Goal: Task Accomplishment & Management: Complete application form

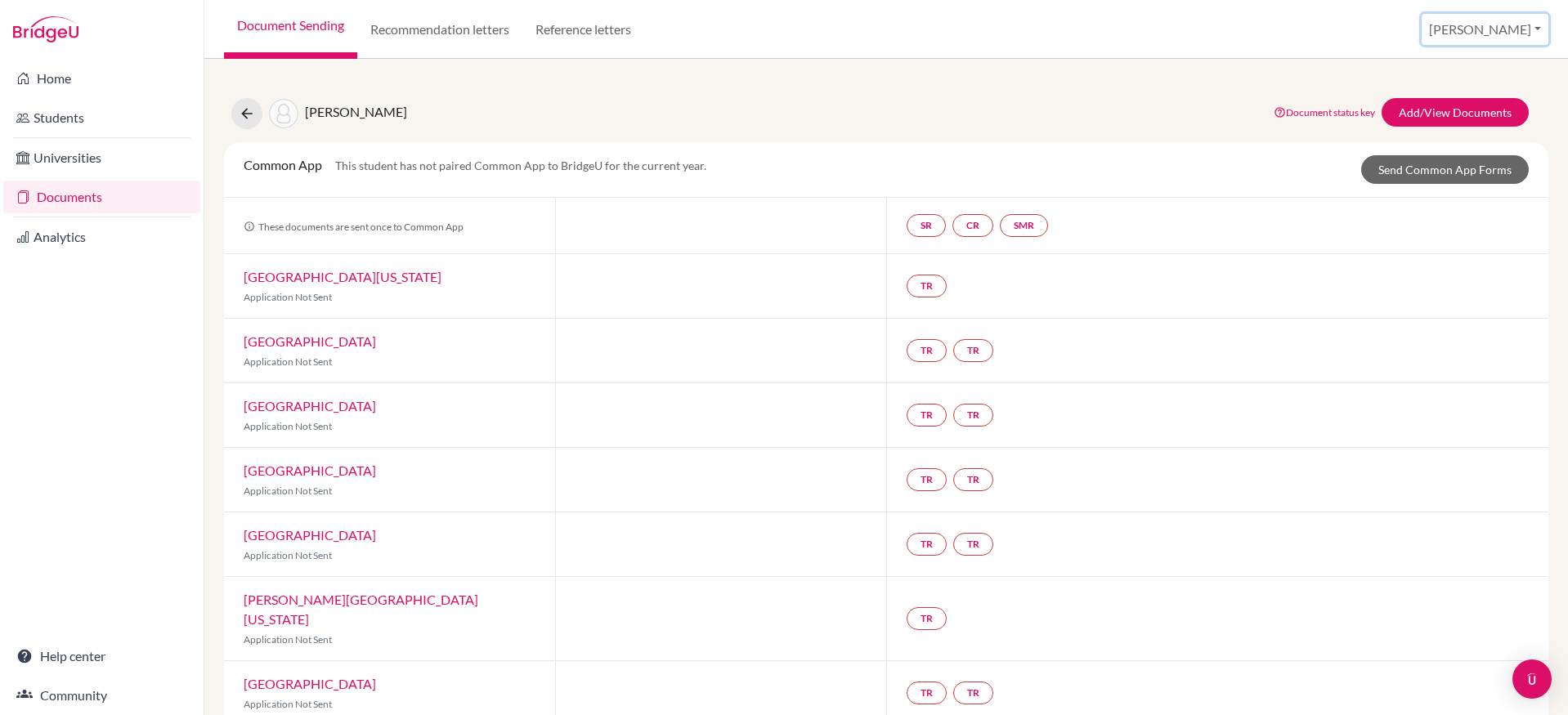
click at [1507, 26] on button "[PERSON_NAME]" at bounding box center [1485, 29] width 126 height 31
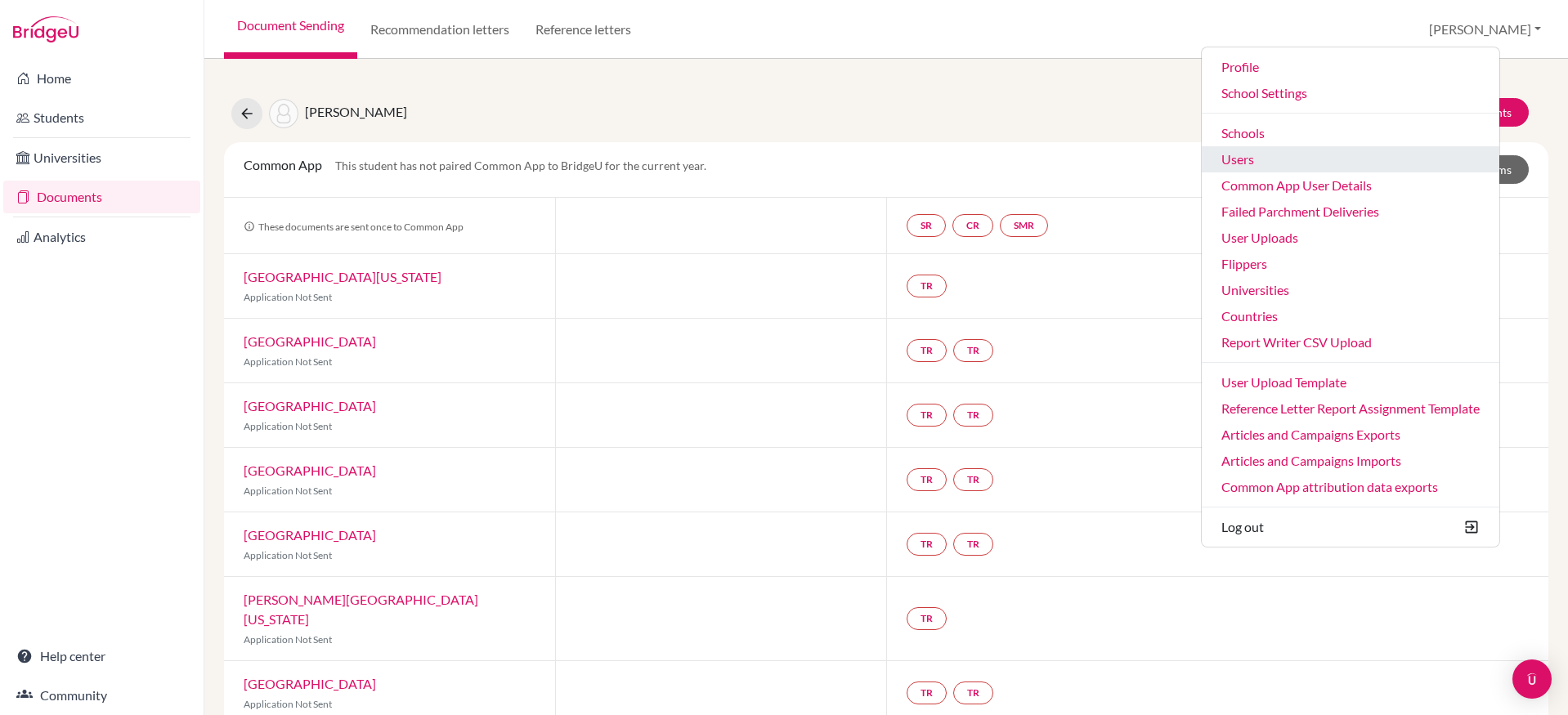
click at [1352, 159] on link "Users" at bounding box center [1350, 159] width 297 height 26
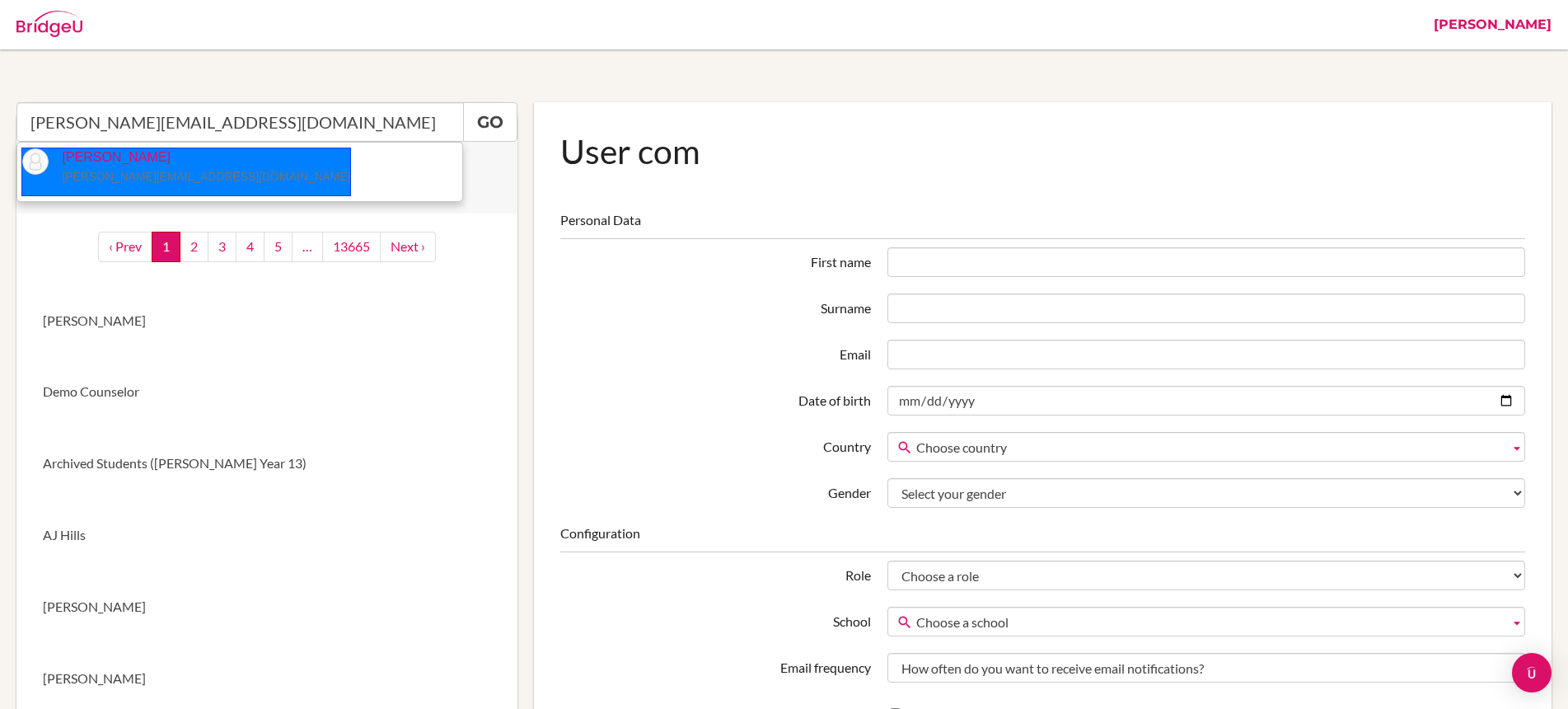
click at [174, 180] on small "[PERSON_NAME][EMAIL_ADDRESS][DOMAIN_NAME]" at bounding box center [206, 176] width 289 height 13
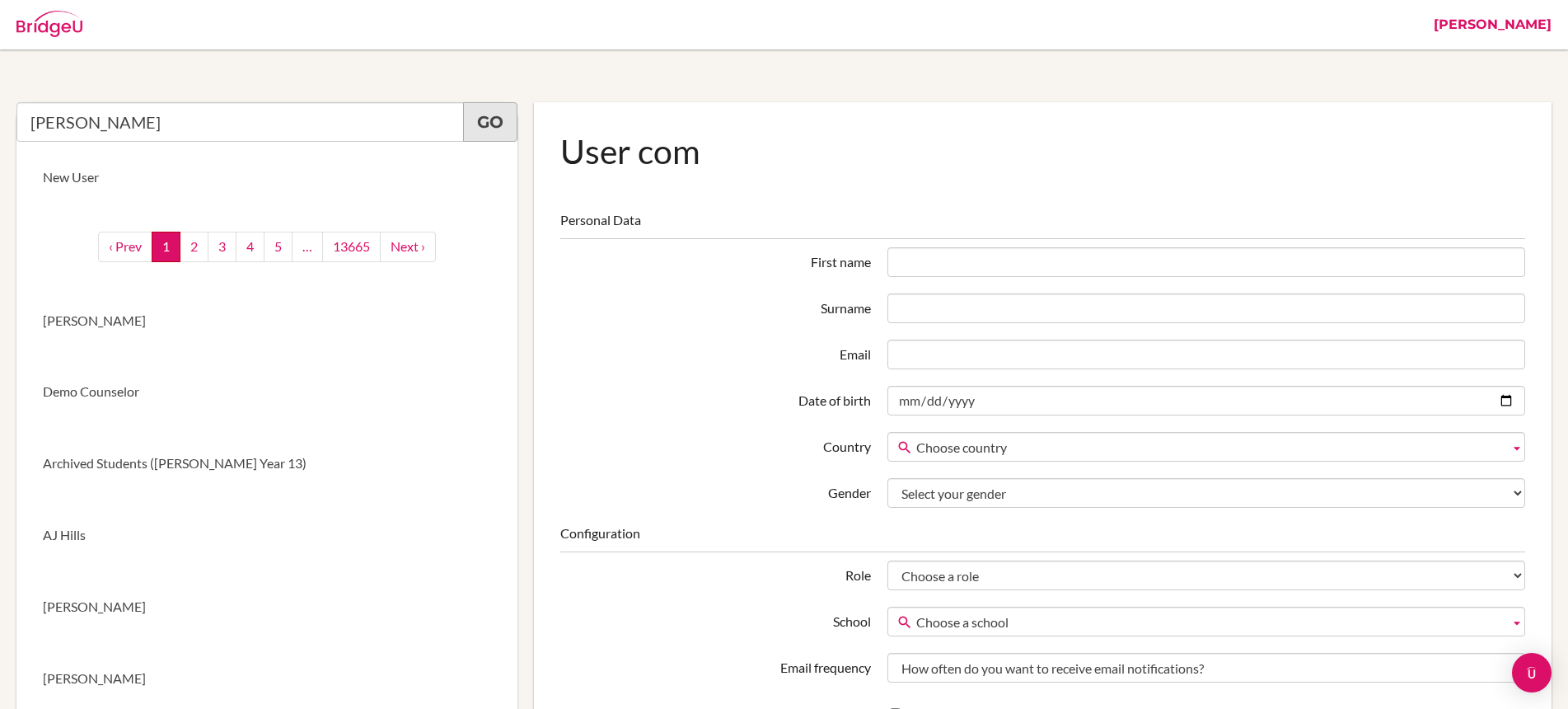
type input "[PERSON_NAME]"
click at [486, 120] on link "Go" at bounding box center [490, 122] width 55 height 40
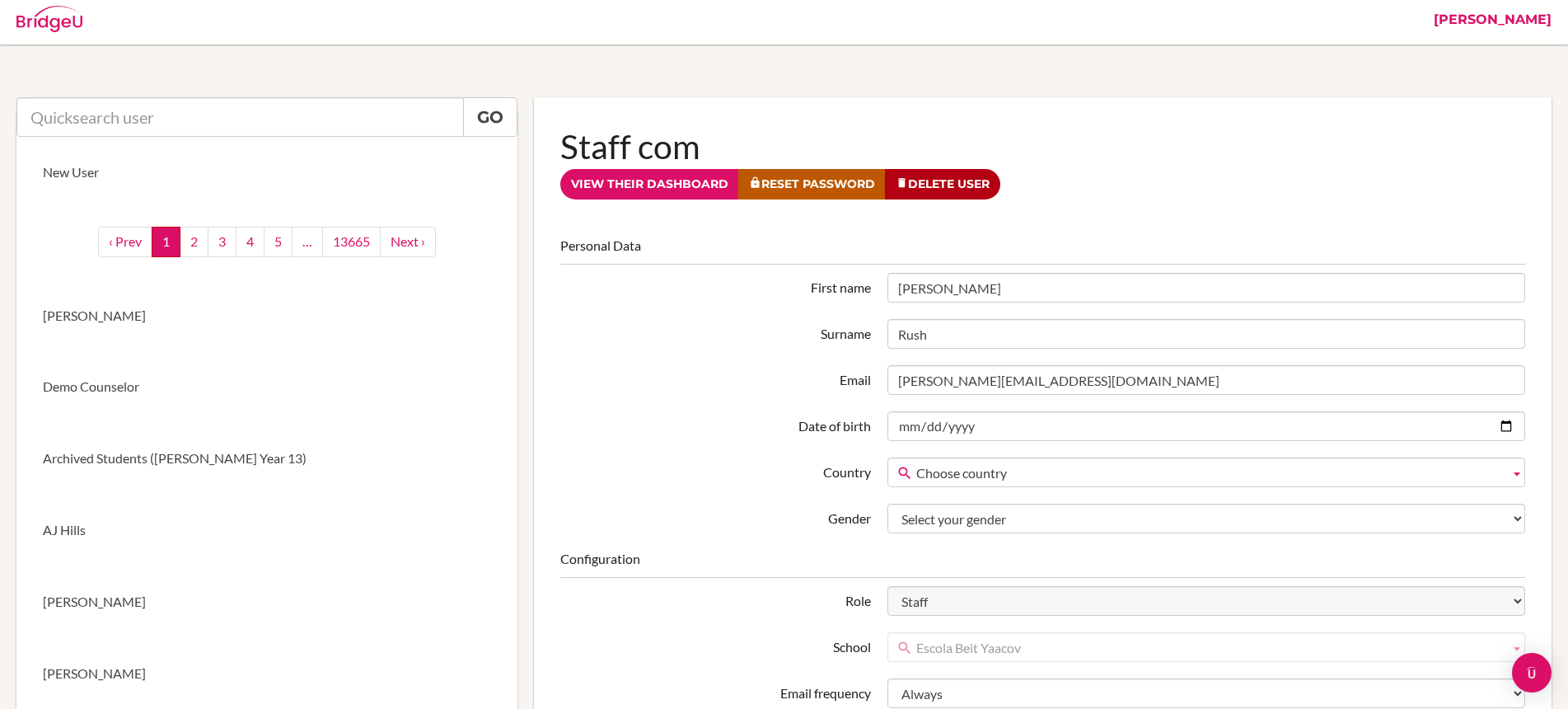
scroll to position [2, 0]
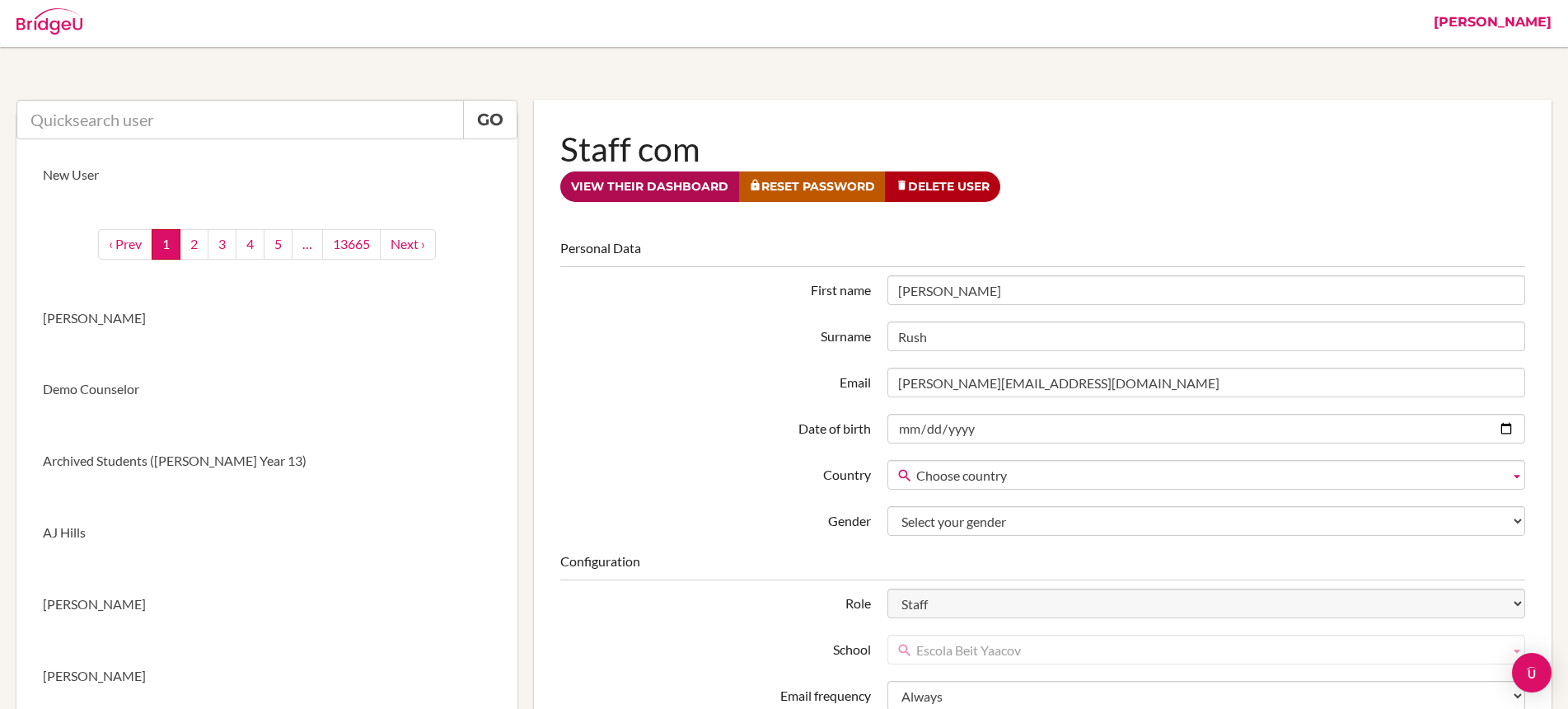
click at [674, 192] on link "View their dashboard" at bounding box center [650, 186] width 179 height 31
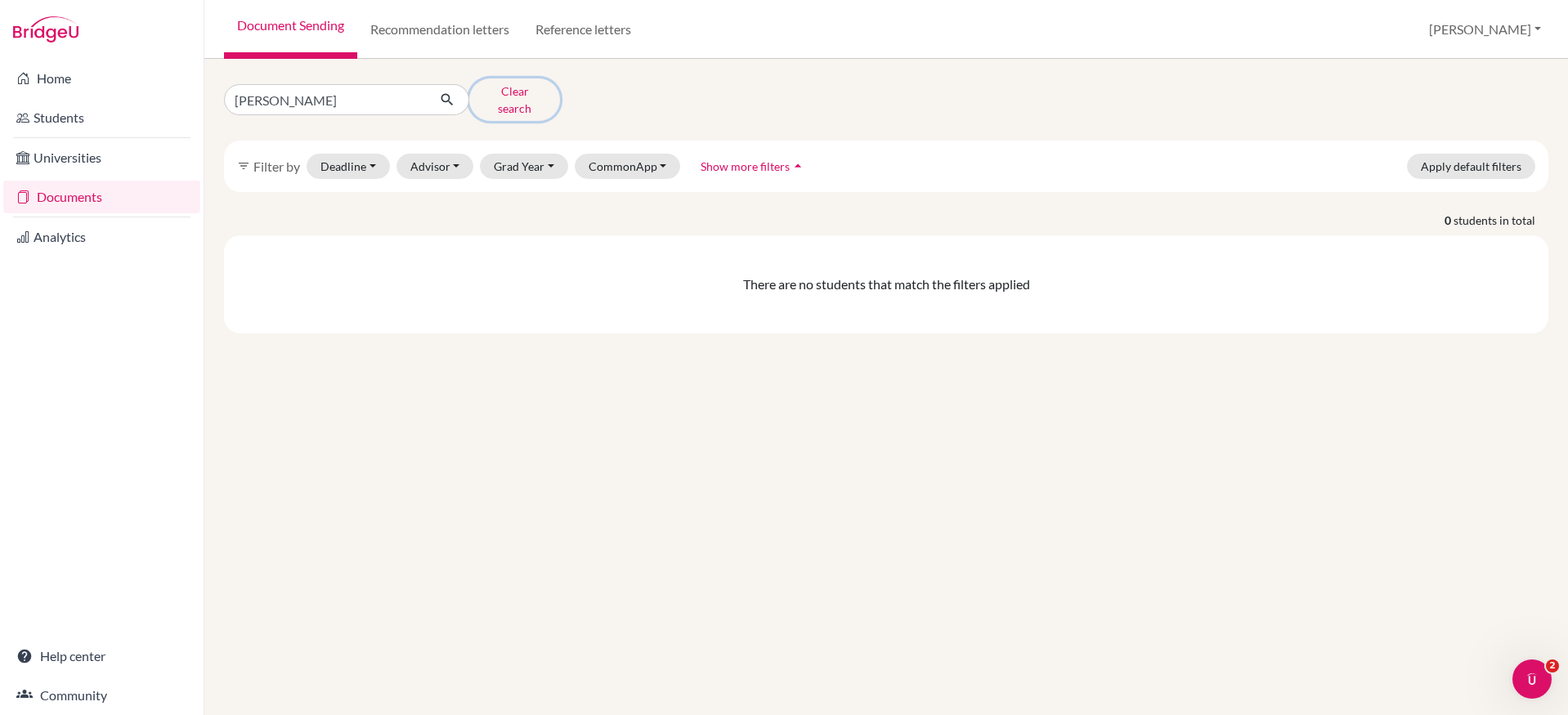
click at [524, 100] on button "Clear search" at bounding box center [514, 99] width 91 height 42
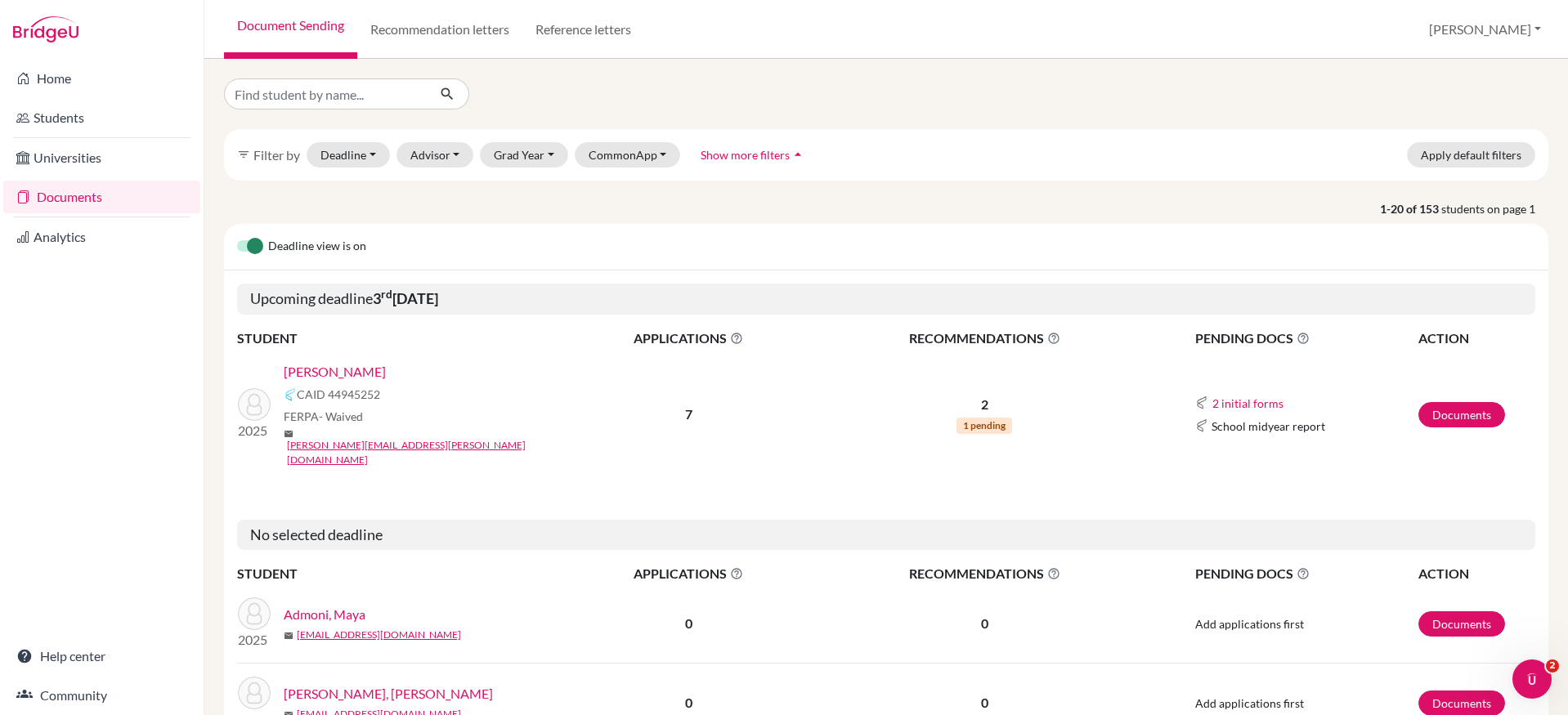
click at [337, 377] on link "[PERSON_NAME]" at bounding box center [334, 372] width 102 height 20
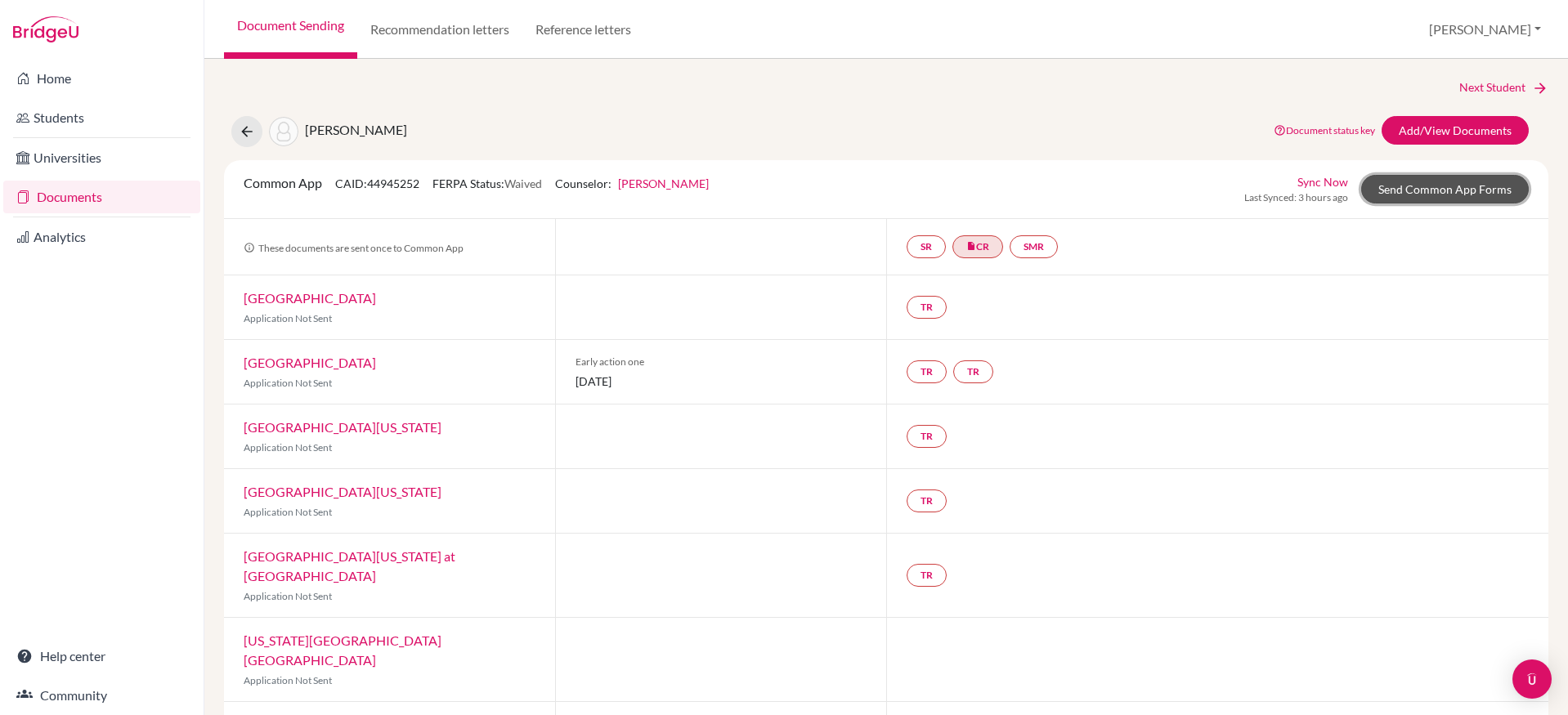
click at [1411, 193] on link "Send Common App Forms" at bounding box center [1445, 189] width 168 height 29
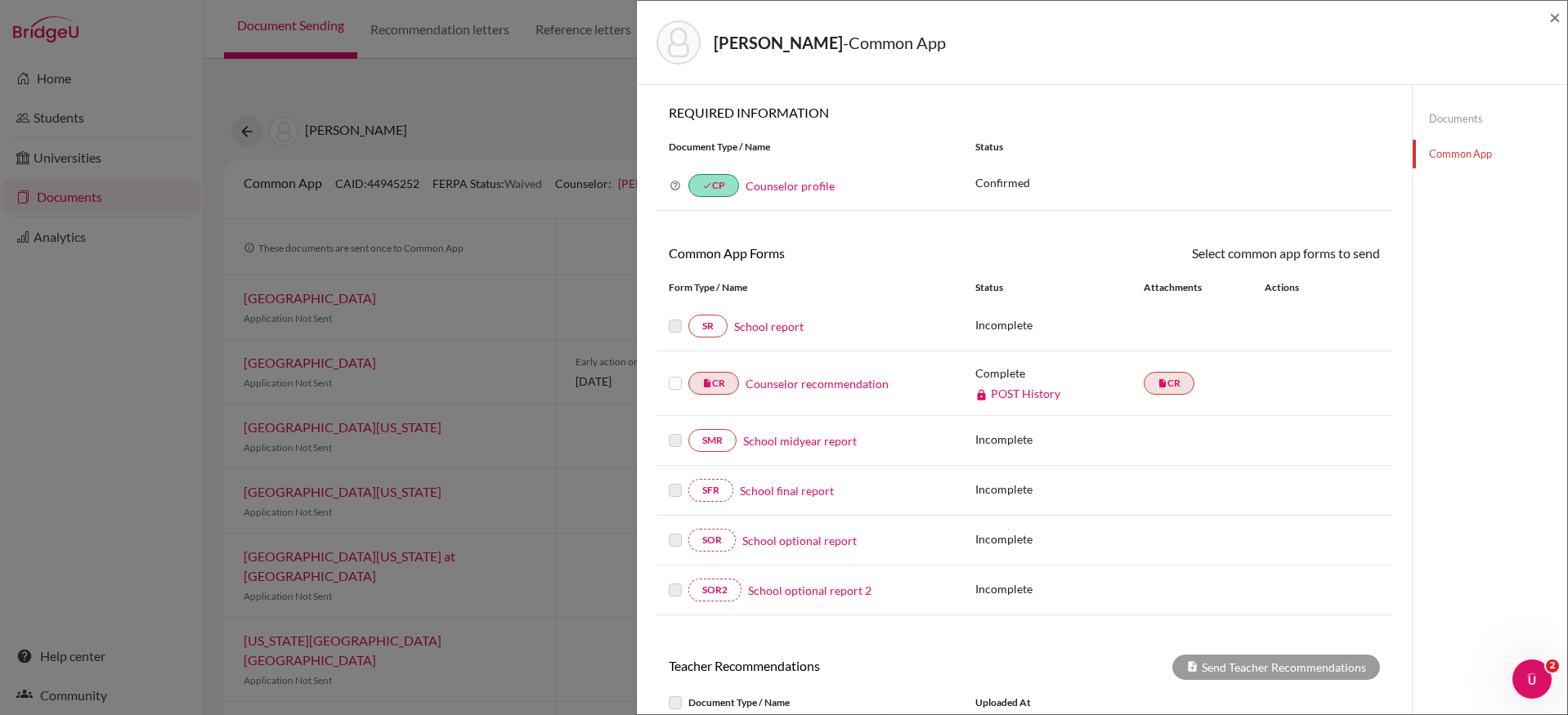
click at [795, 382] on link "Counselor recommendation" at bounding box center [817, 383] width 143 height 17
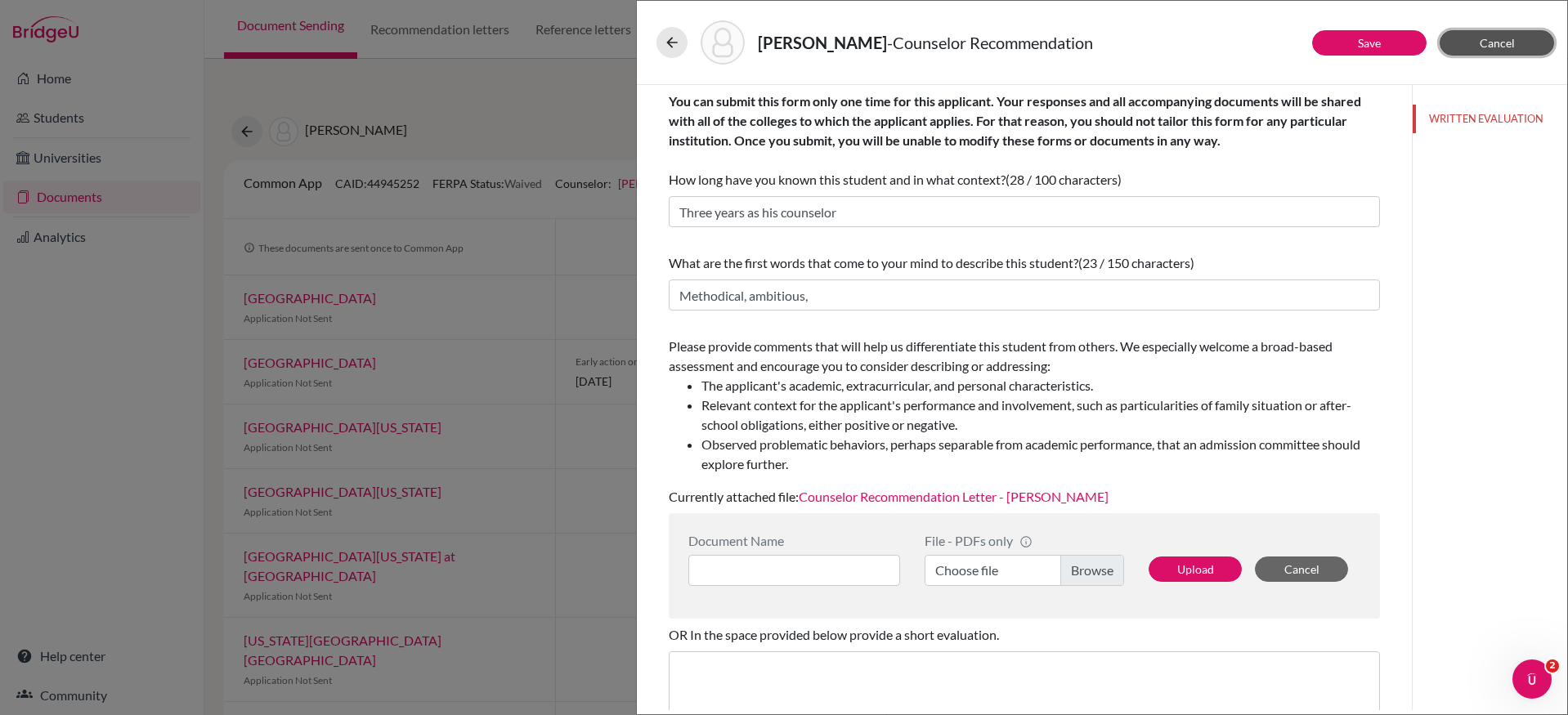
click at [1526, 40] on button "Cancel" at bounding box center [1497, 43] width 115 height 26
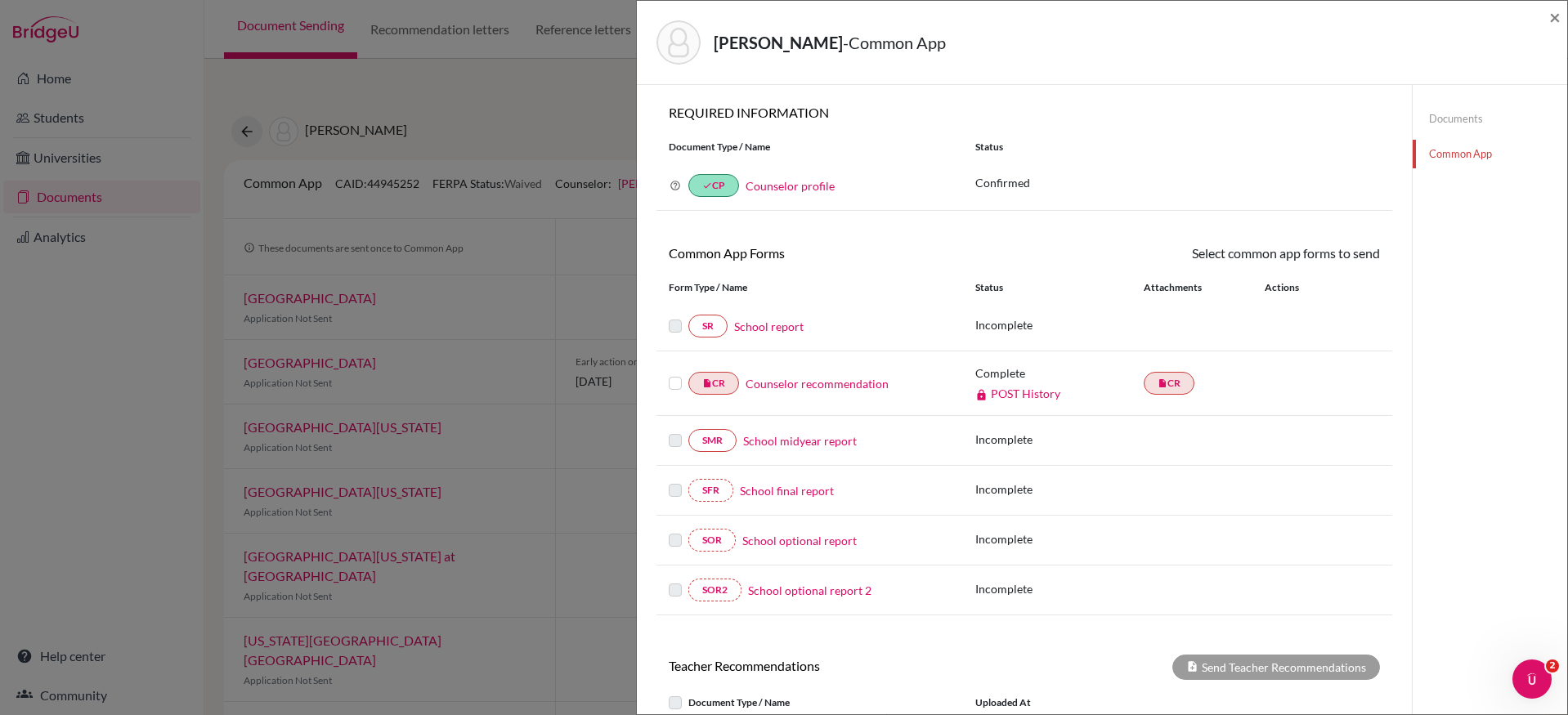
click at [757, 326] on link "School report" at bounding box center [768, 326] width 69 height 17
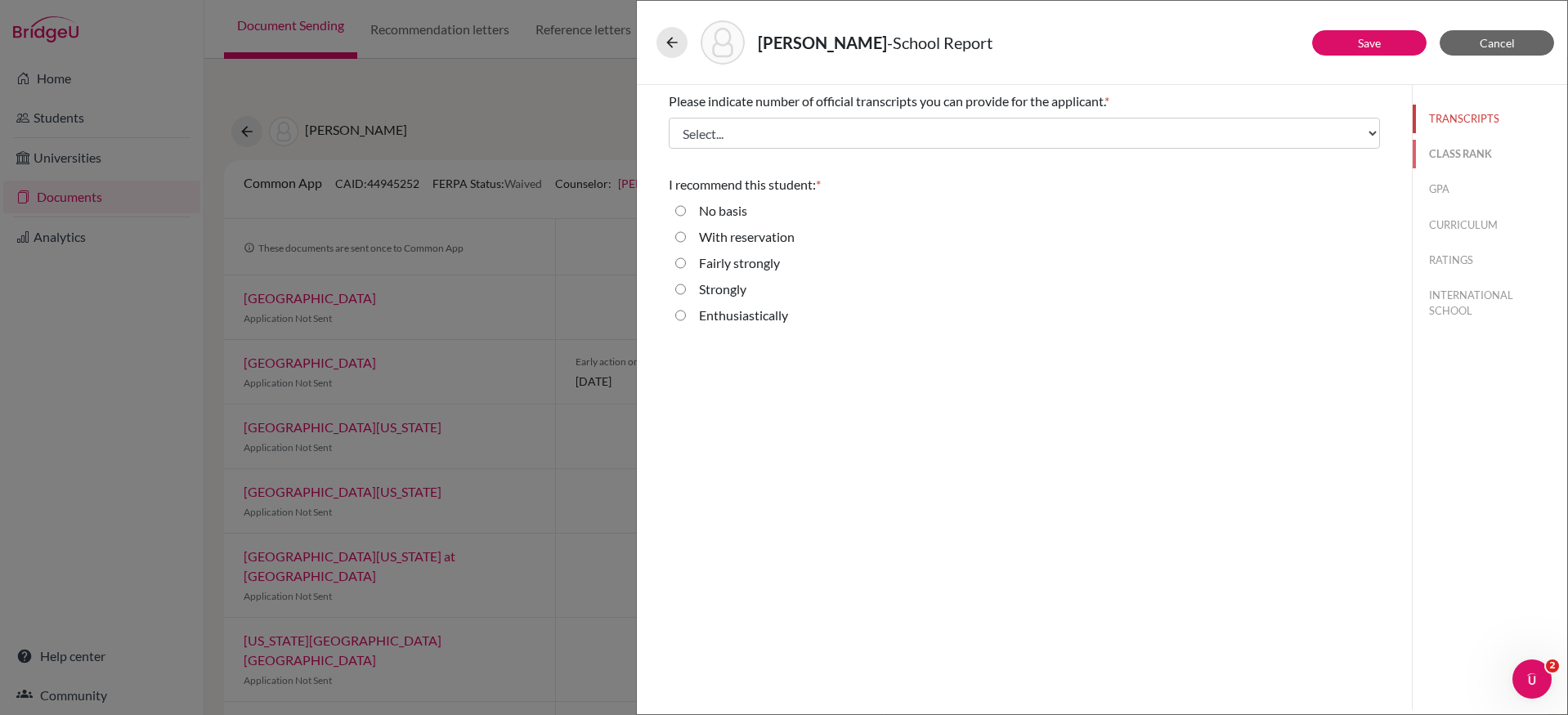
click at [1459, 149] on button "CLASS RANK" at bounding box center [1489, 154] width 154 height 29
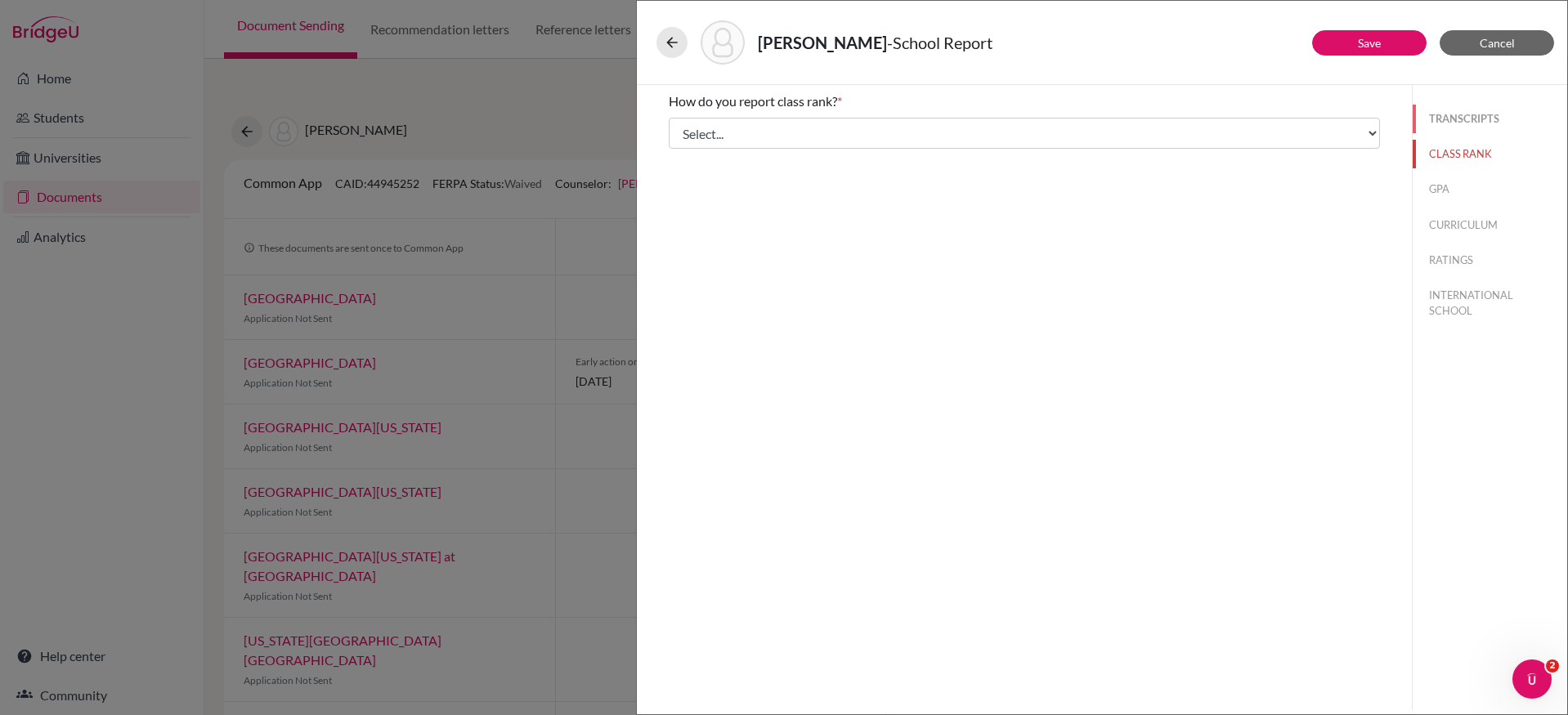
click at [1467, 119] on button "TRANSCRIPTS" at bounding box center [1489, 119] width 154 height 29
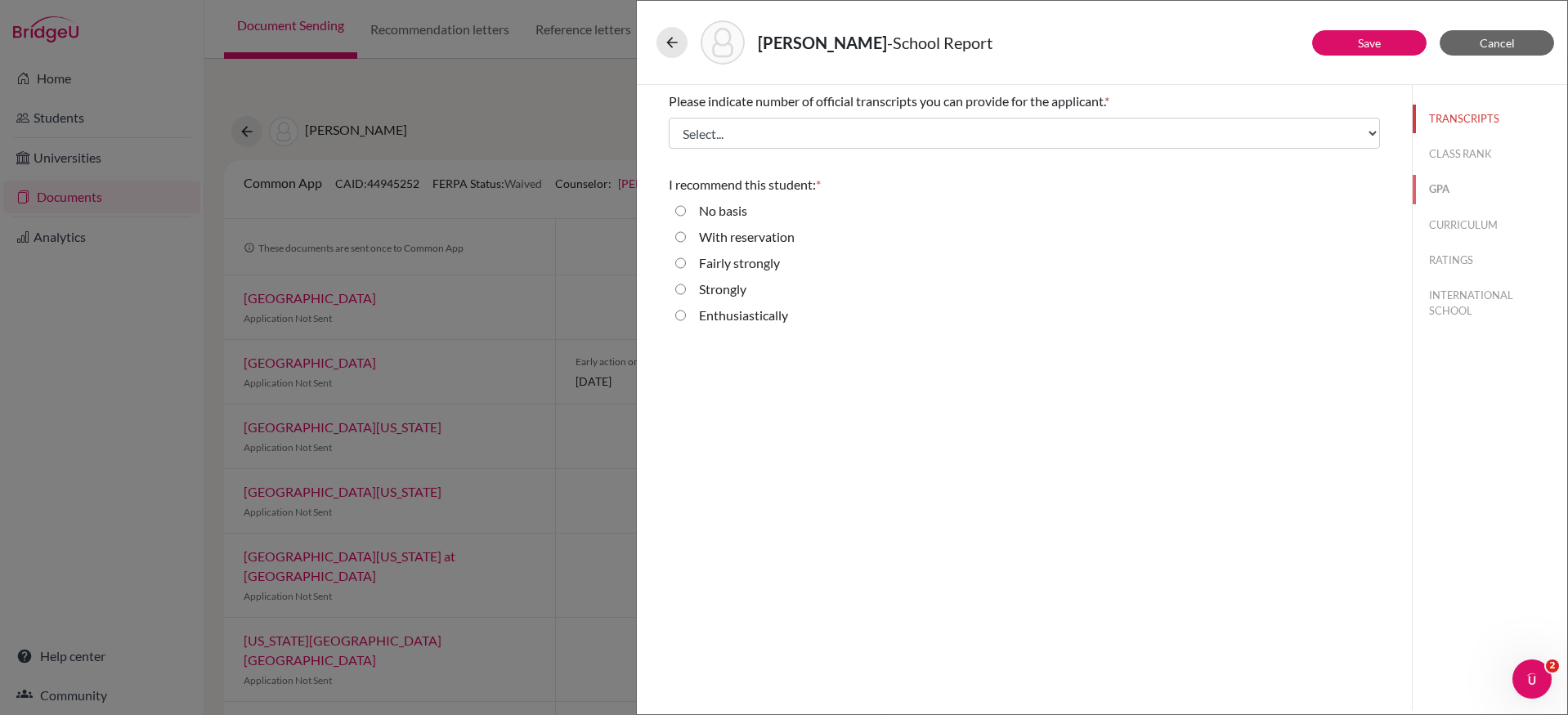
click at [1446, 187] on button "GPA" at bounding box center [1489, 189] width 154 height 29
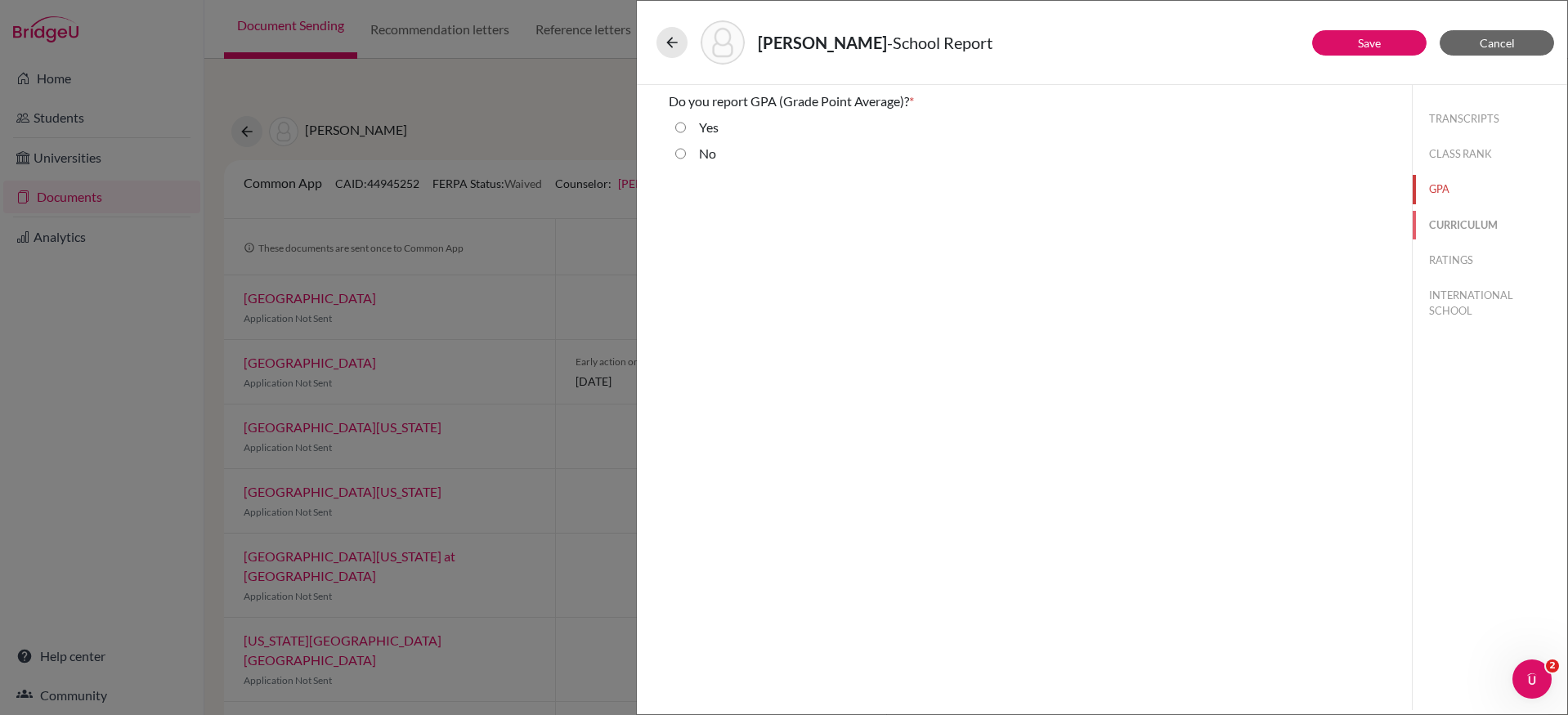
click at [1451, 232] on button "CURRICULUM" at bounding box center [1489, 225] width 154 height 29
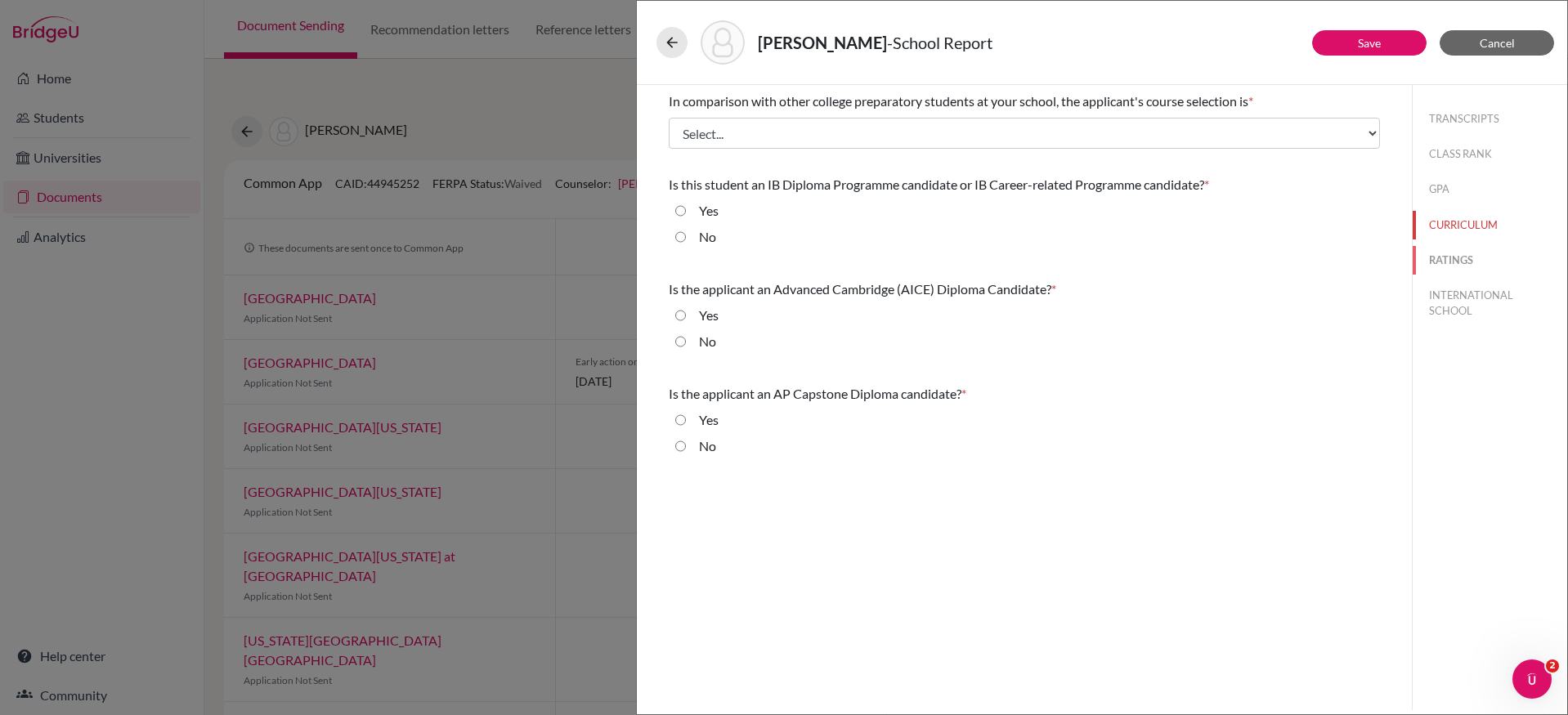
click at [1454, 257] on button "RATINGS" at bounding box center [1489, 260] width 154 height 29
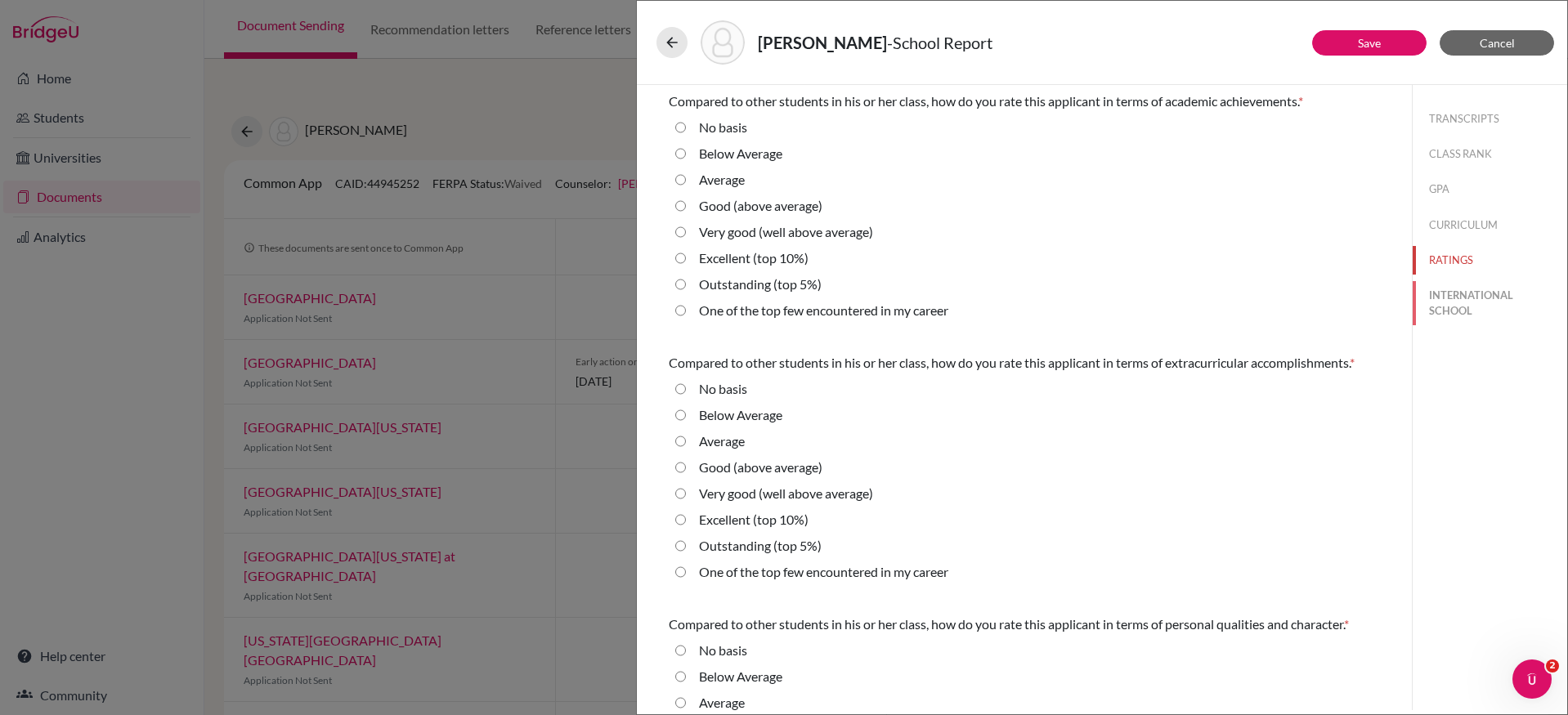
click at [1456, 302] on button "INTERNATIONAL SCHOOL" at bounding box center [1489, 303] width 154 height 44
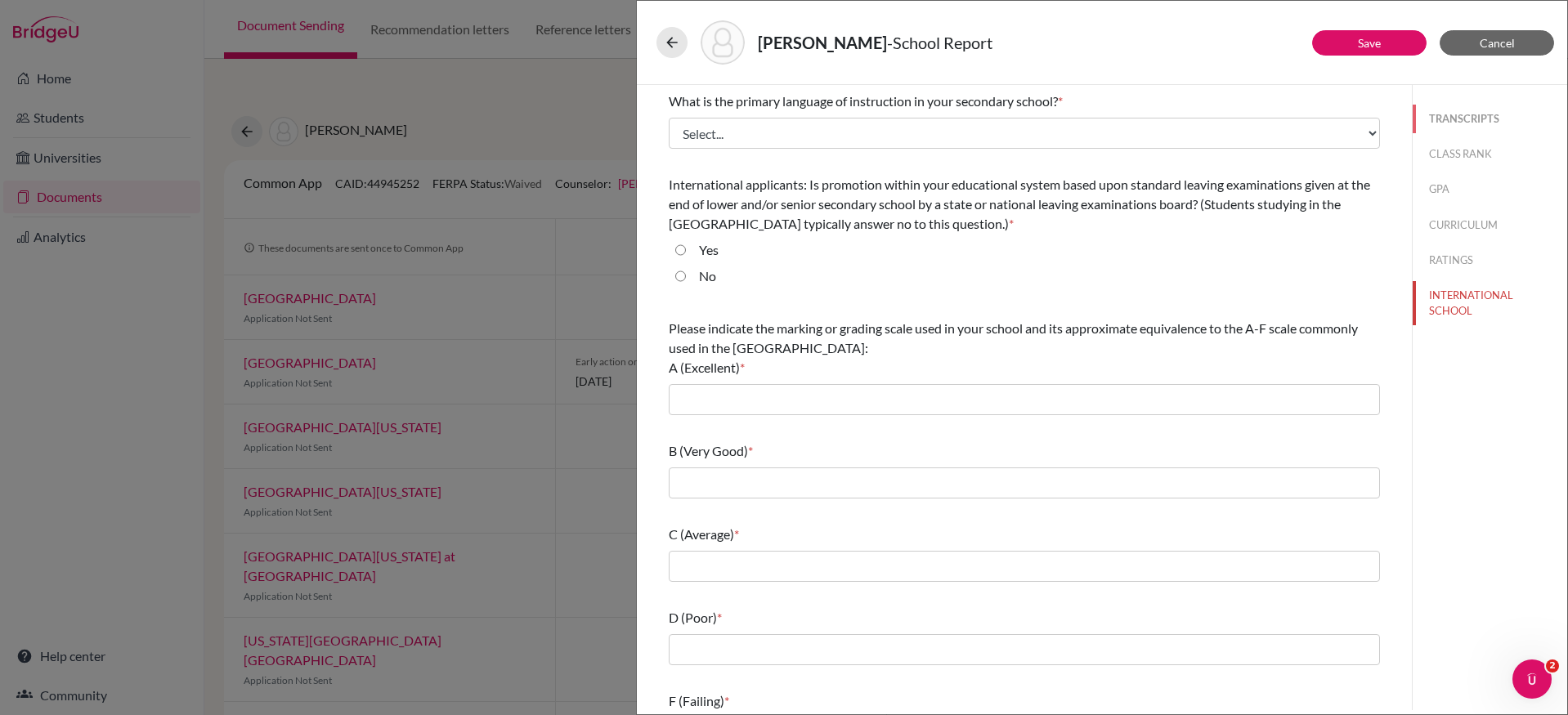
click at [1454, 119] on button "TRANSCRIPTS" at bounding box center [1489, 119] width 154 height 29
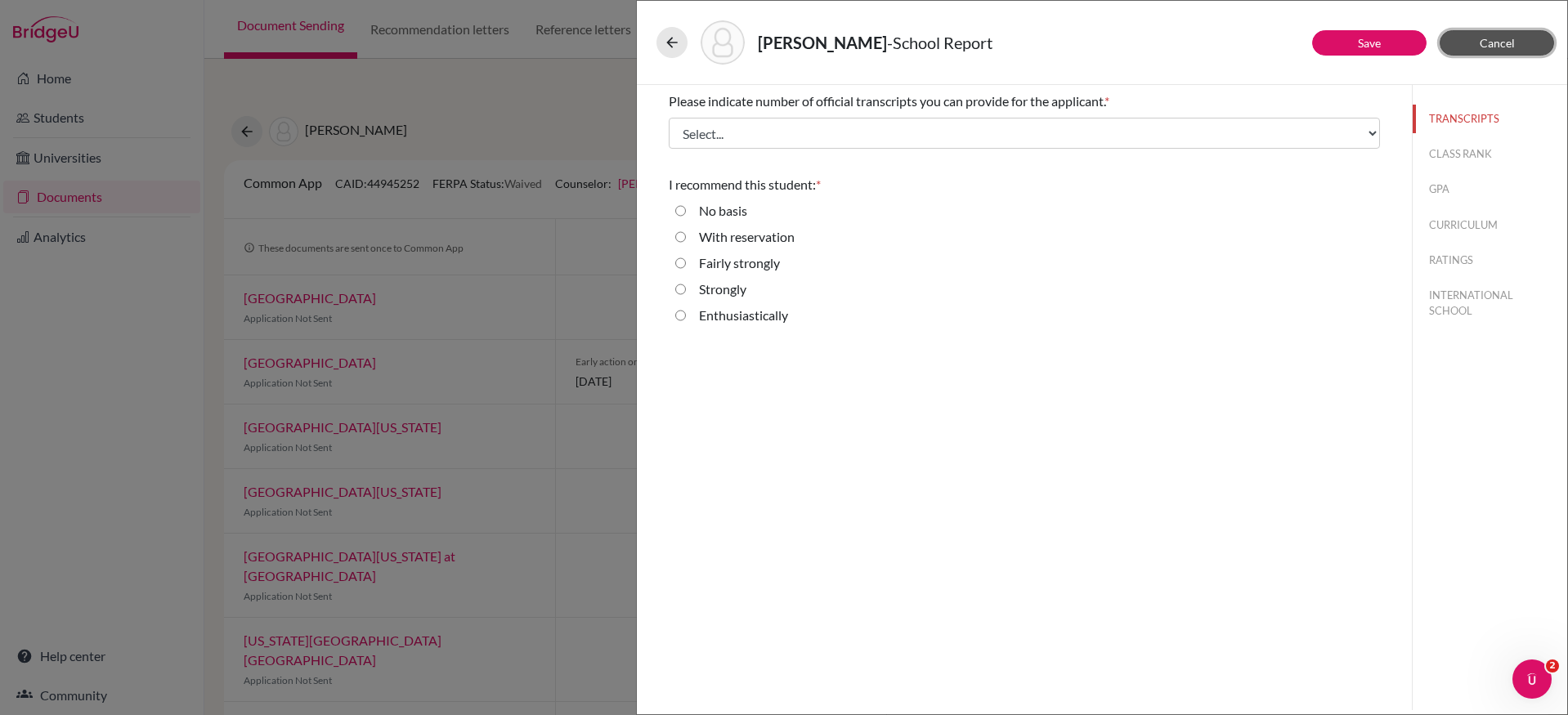
click at [1502, 44] on span "Cancel" at bounding box center [1497, 42] width 36 height 14
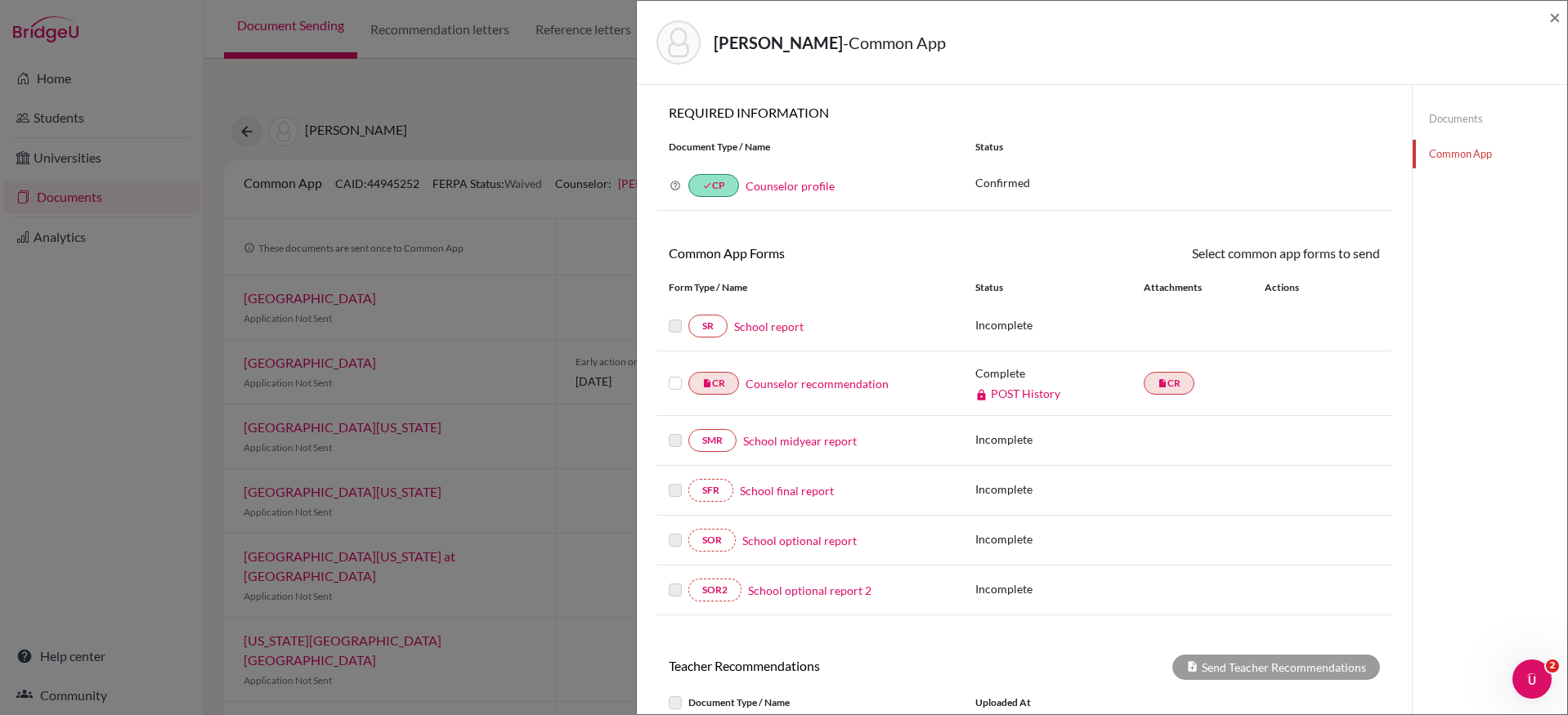
click at [790, 325] on link "School report" at bounding box center [768, 326] width 69 height 17
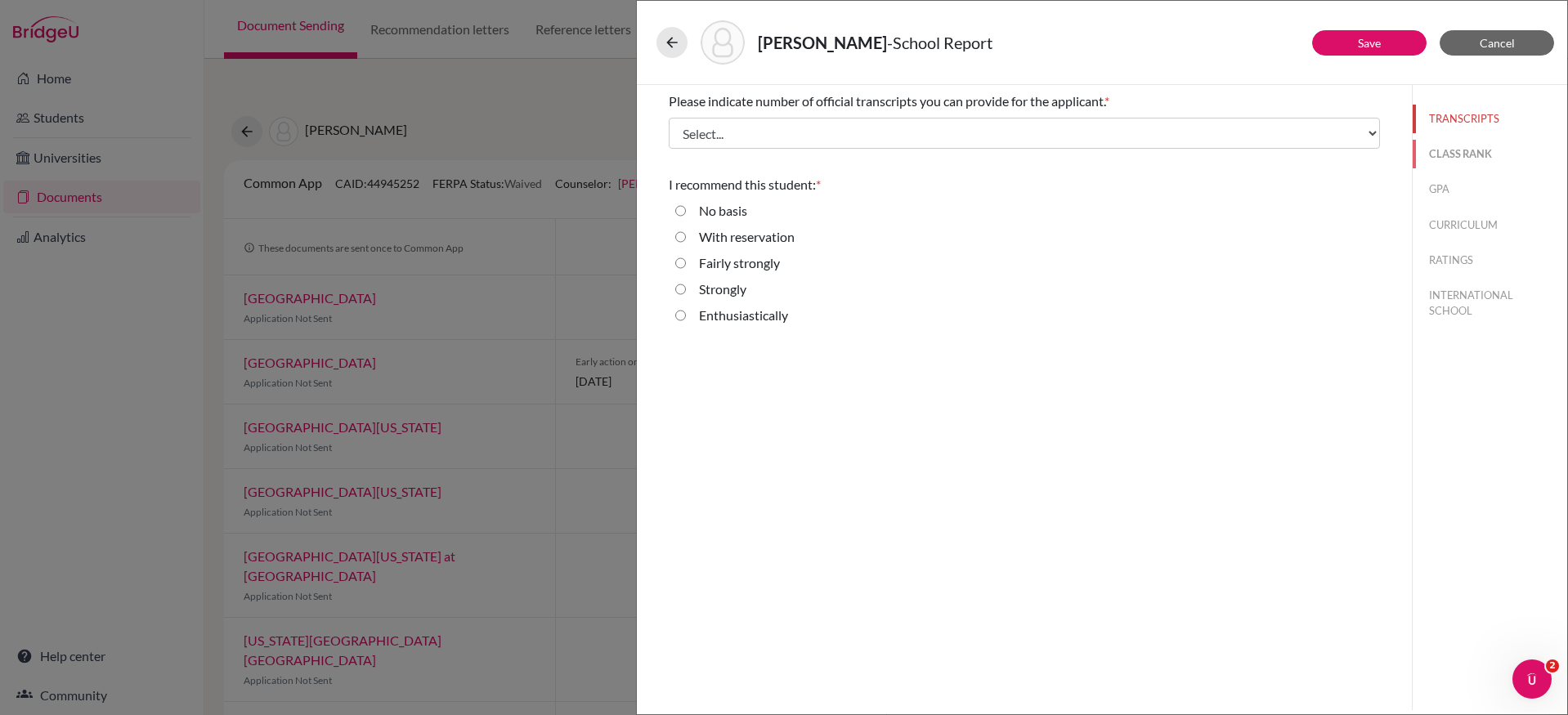
click at [1468, 154] on button "CLASS RANK" at bounding box center [1489, 154] width 154 height 29
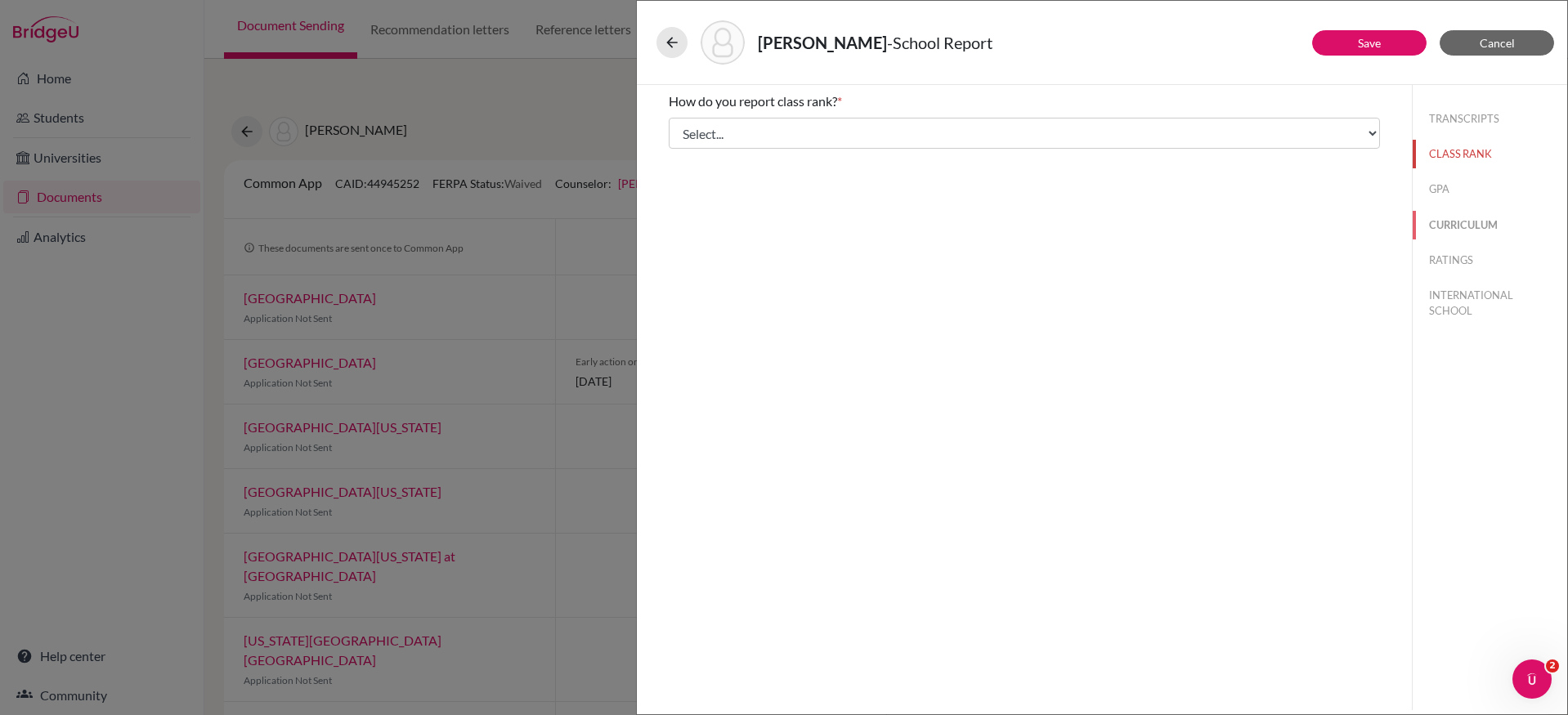
click at [1471, 232] on button "CURRICULUM" at bounding box center [1489, 225] width 154 height 29
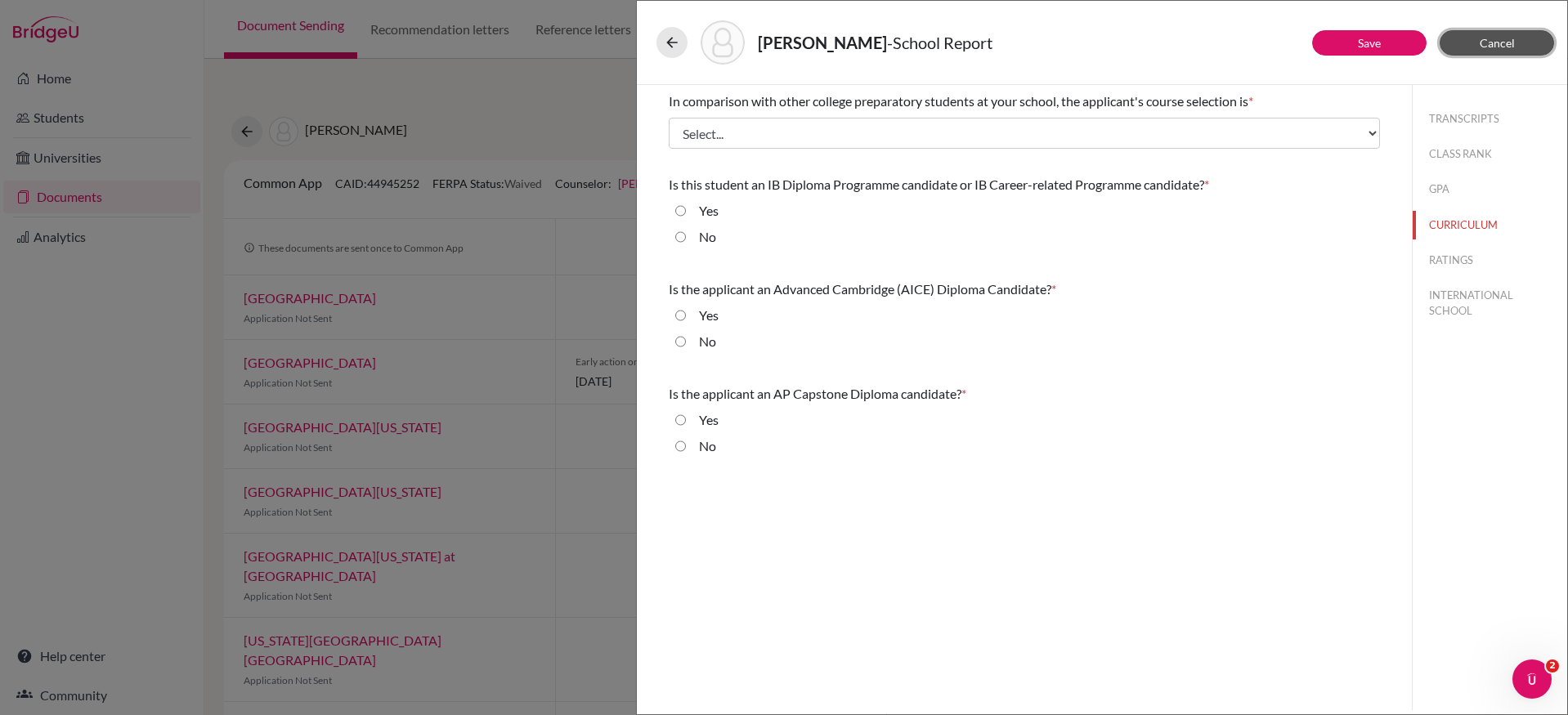
click at [1494, 47] on span "Cancel" at bounding box center [1497, 42] width 36 height 14
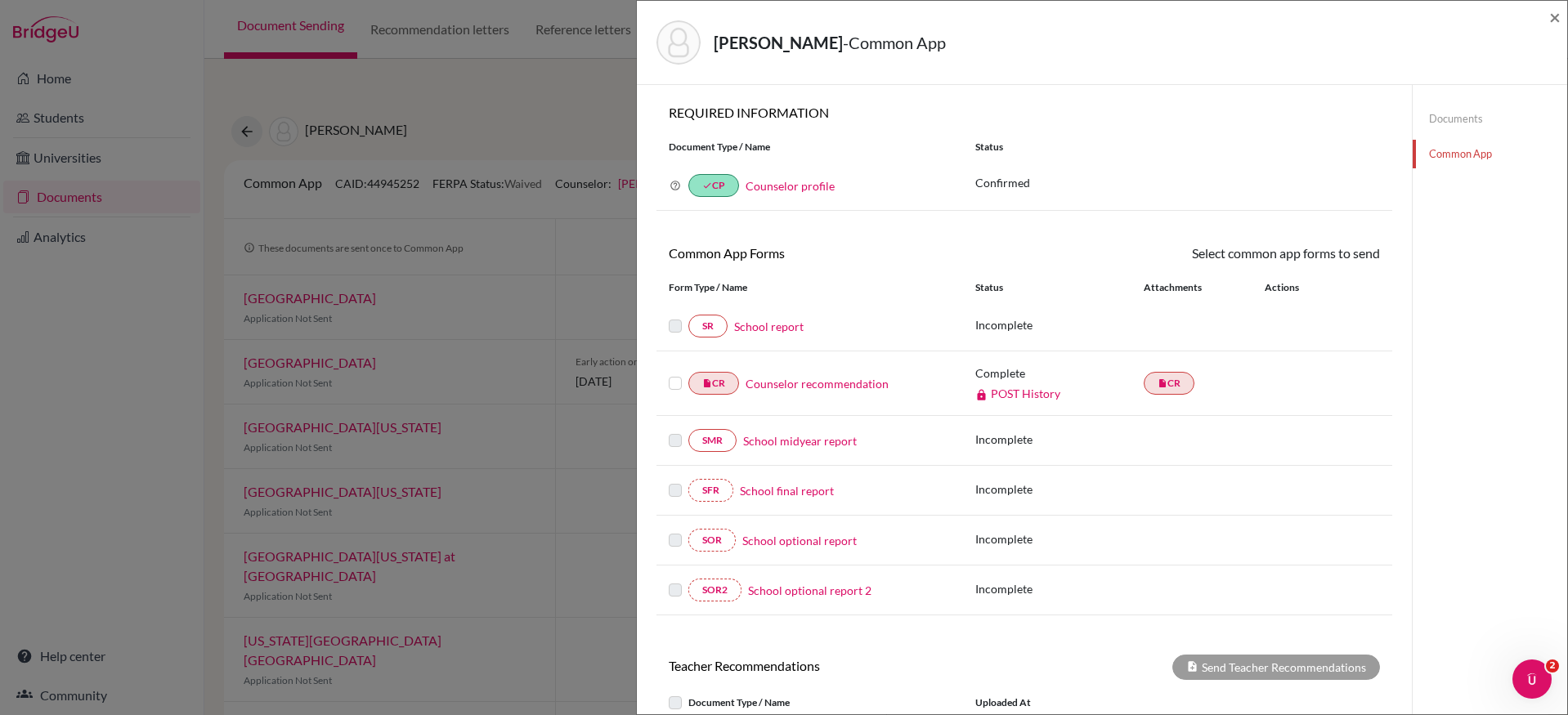
click at [788, 193] on link "Counselor profile" at bounding box center [790, 186] width 89 height 14
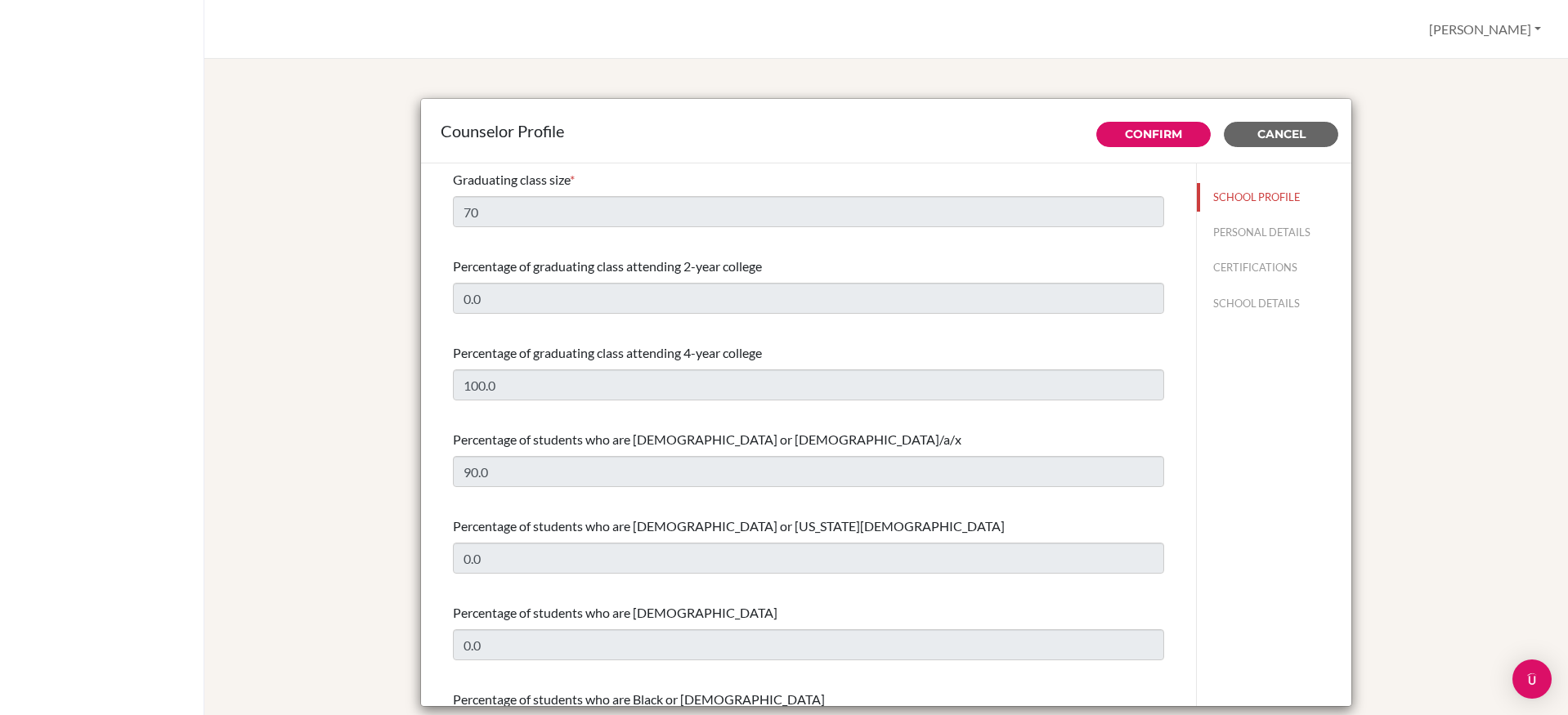
select select "0"
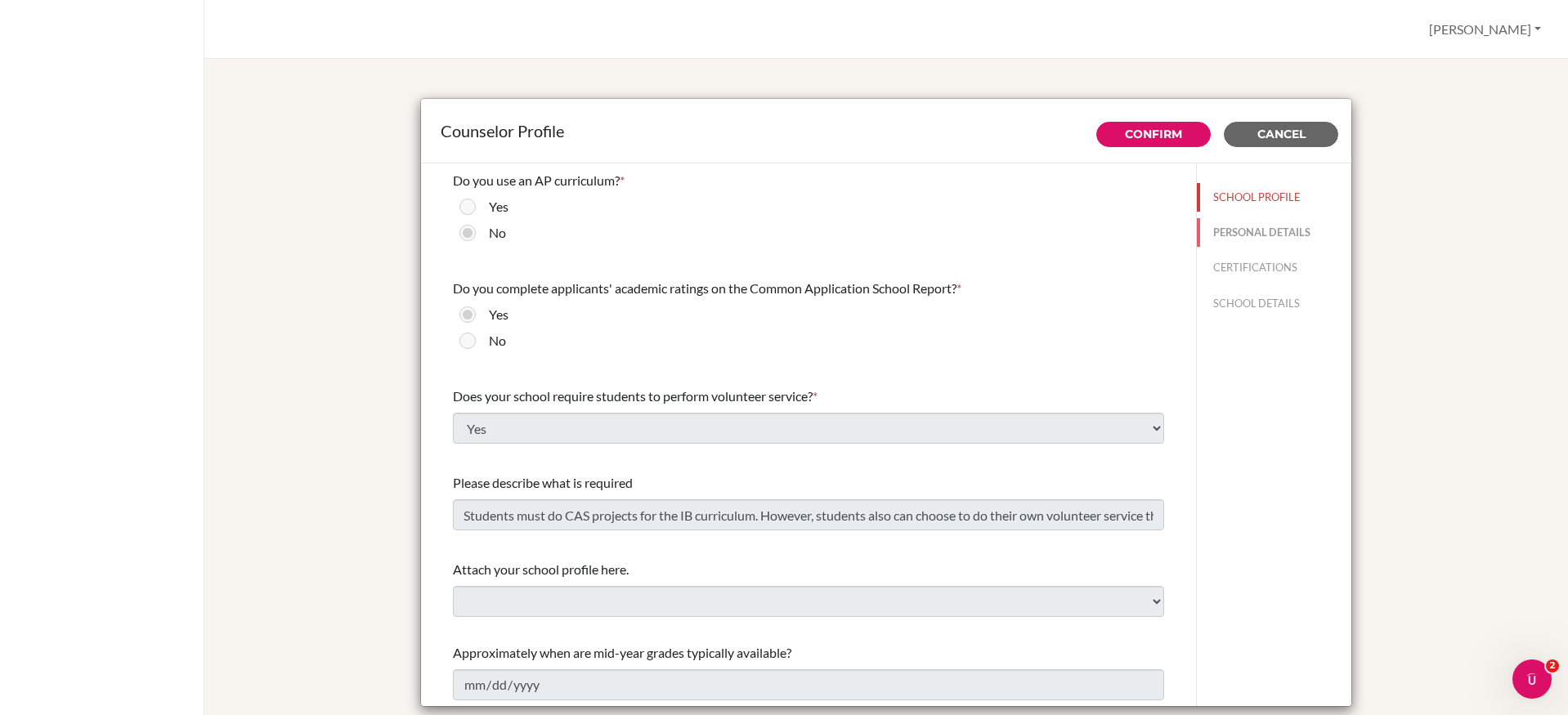
click at [1230, 229] on button "PERSONAL DETAILS" at bounding box center [1274, 232] width 154 height 29
type input "Evan"
type input "Rush"
type input "Counselor"
type input "55.113-612-6055"
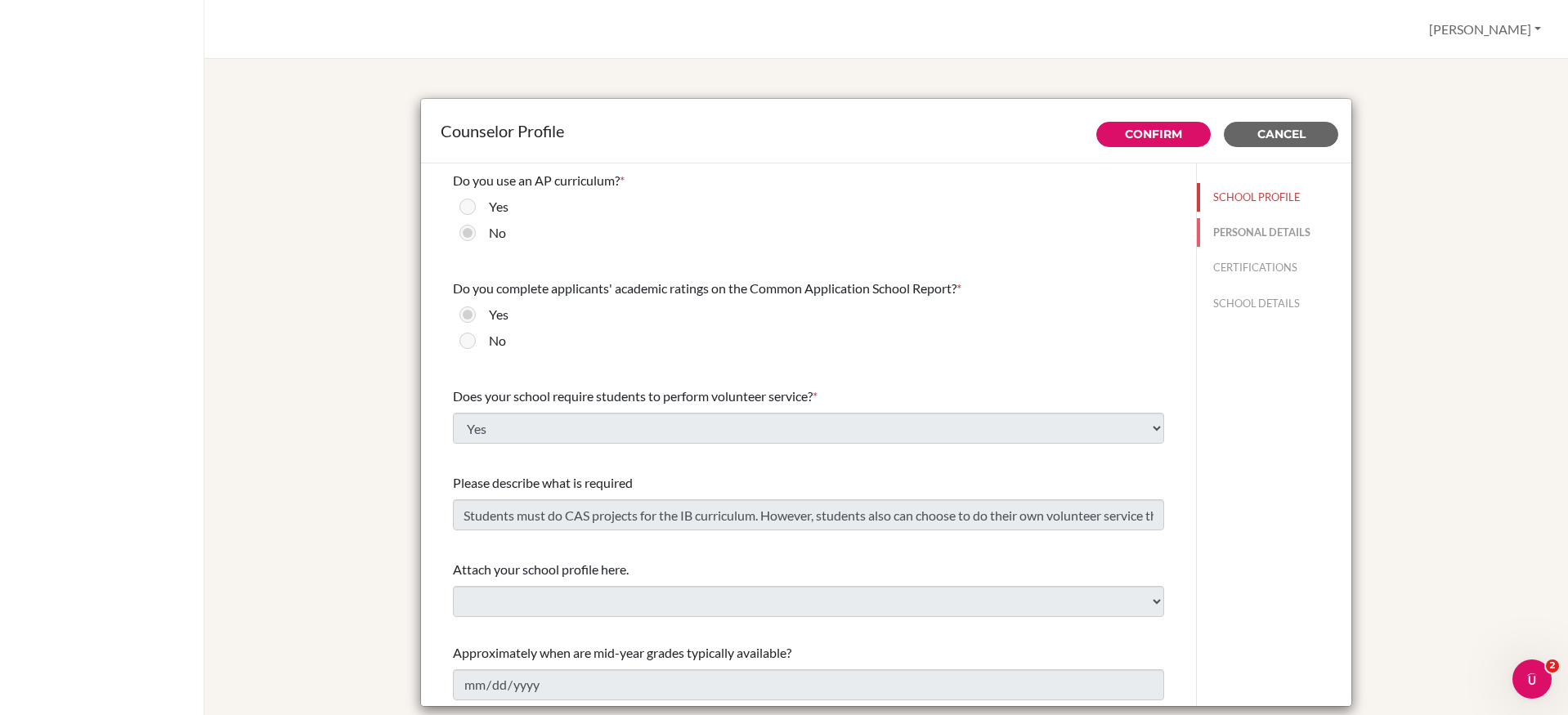
type input "evan.rush@beityaacov.com.br"
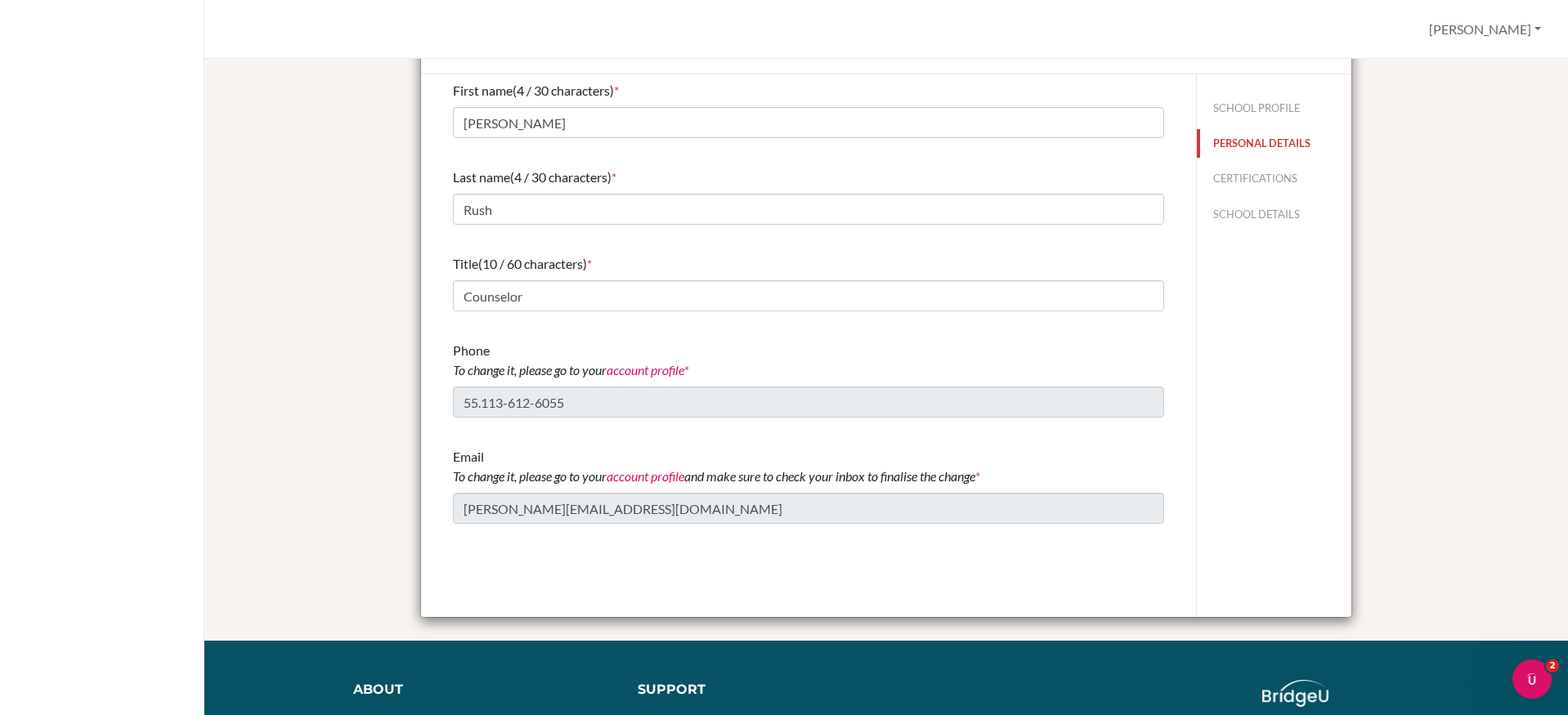
scroll to position [95, 0]
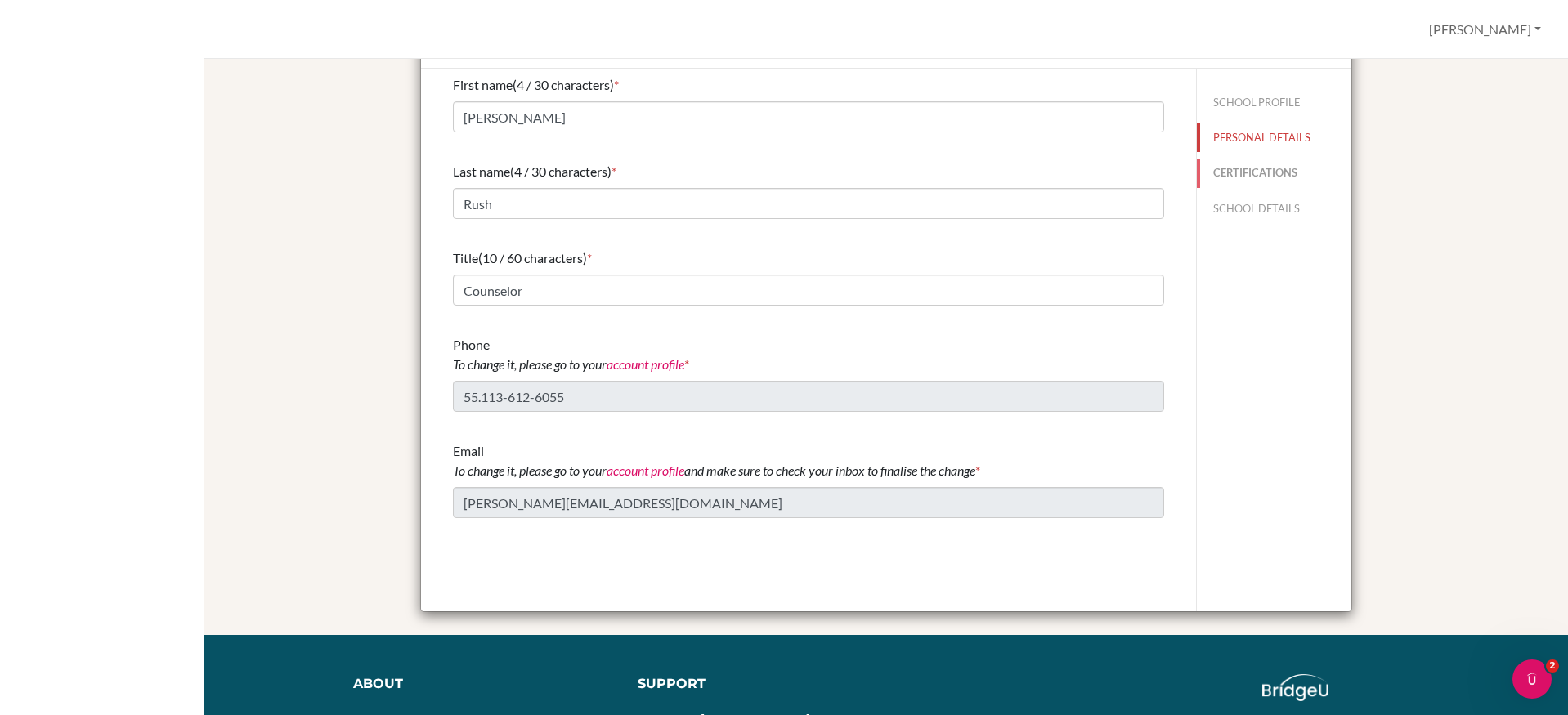
click at [1243, 173] on button "CERTIFICATIONS" at bounding box center [1274, 173] width 154 height 29
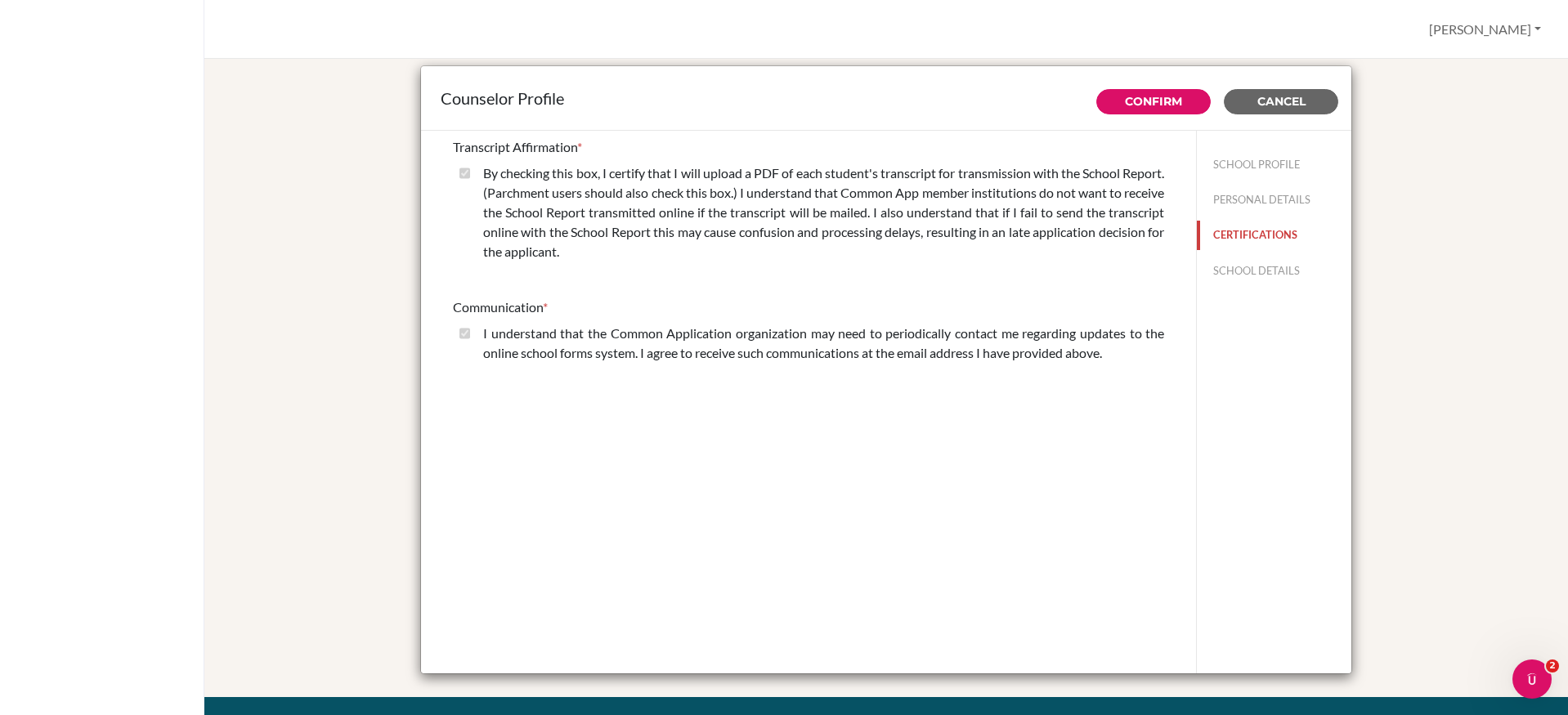
scroll to position [32, 0]
click at [1238, 272] on button "SCHOOL DETAILS" at bounding box center [1274, 272] width 154 height 29
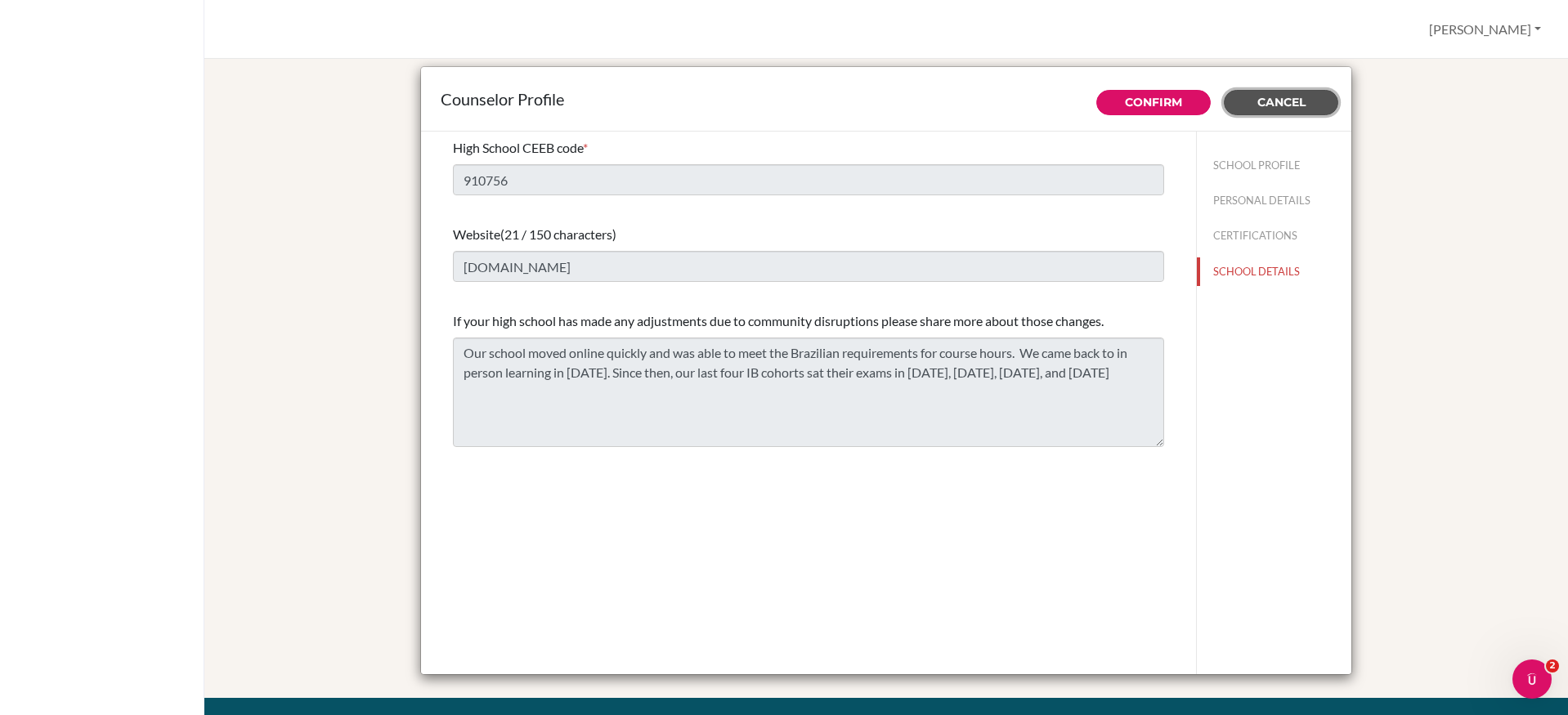
click at [1274, 106] on span "Cancel" at bounding box center [1281, 102] width 48 height 15
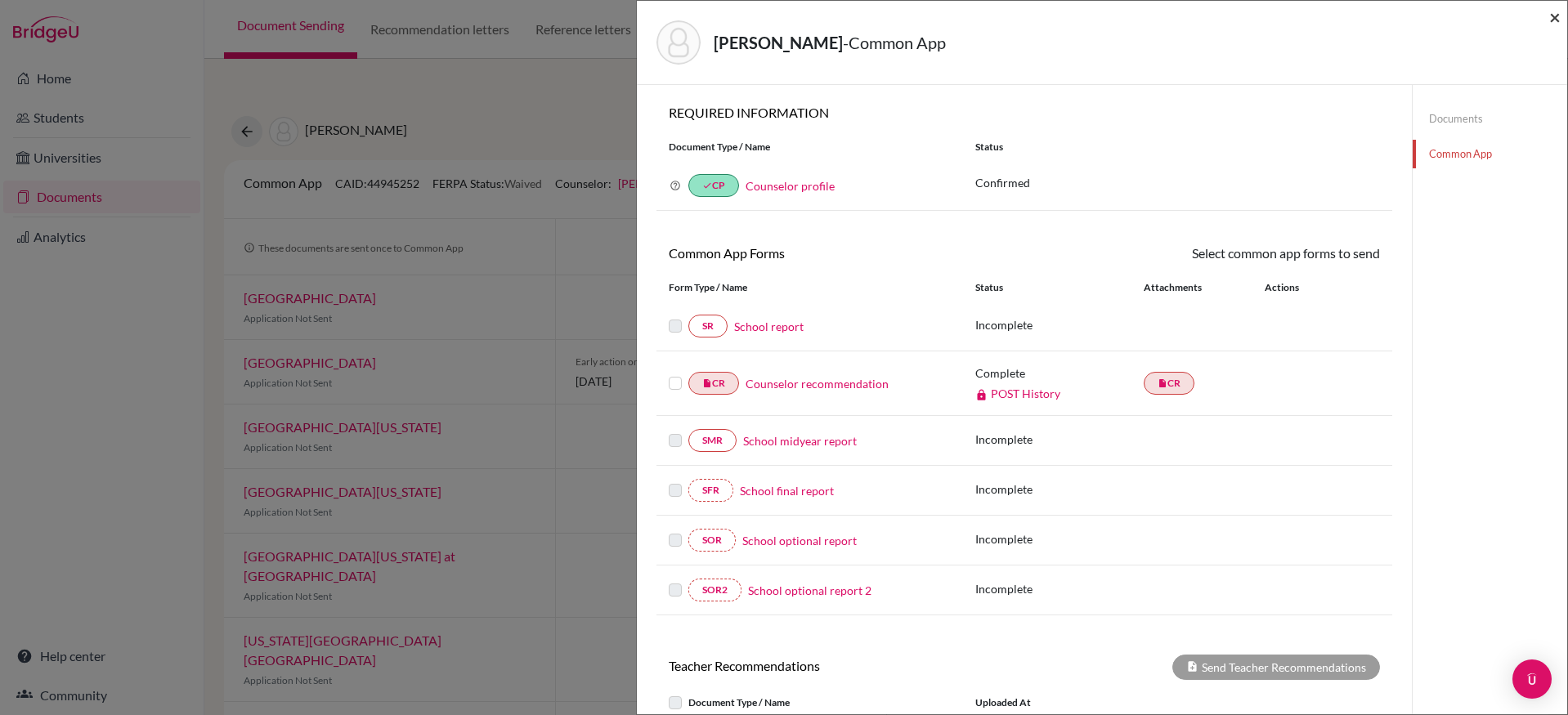
click at [1553, 17] on span "×" at bounding box center [1555, 17] width 12 height 24
